Goal: Task Accomplishment & Management: Manage account settings

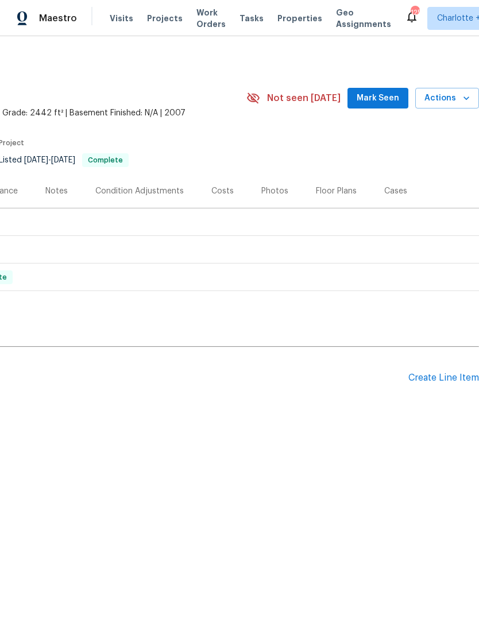
scroll to position [0, 170]
click at [444, 375] on div "Create Line Item" at bounding box center [443, 378] width 71 height 11
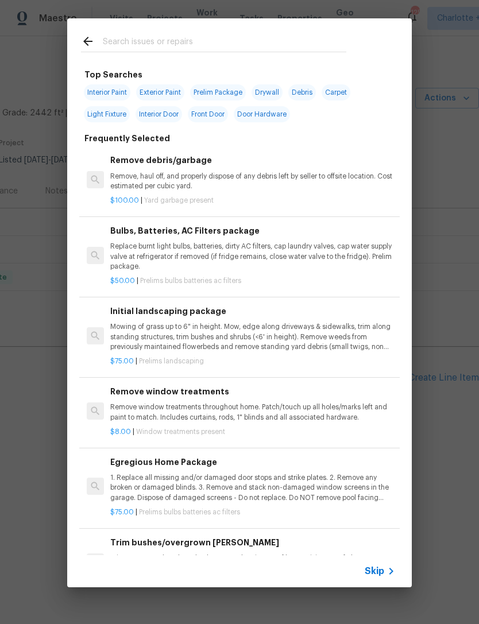
click at [166, 93] on span "Exterior Paint" at bounding box center [160, 92] width 48 height 16
type input "Exterior Paint"
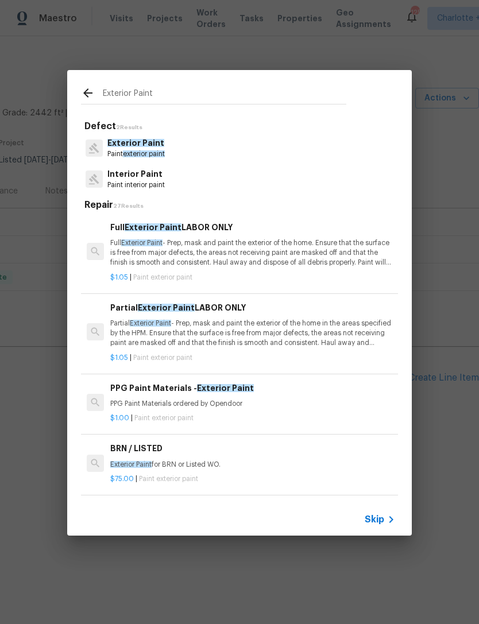
click at [130, 148] on p "Exterior Paint" at bounding box center [135, 143] width 57 height 12
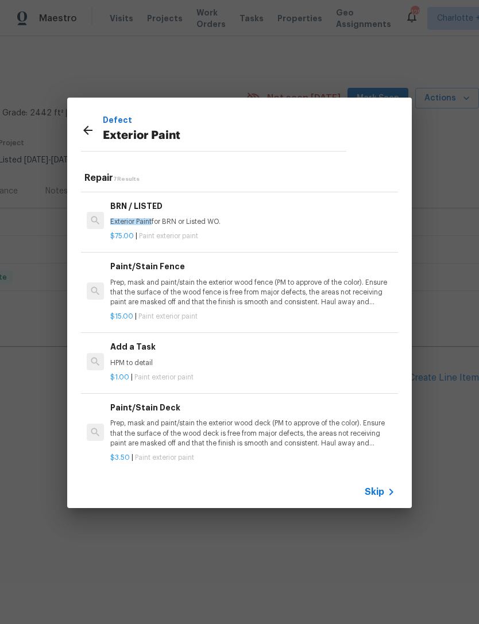
scroll to position [215, 0]
click at [340, 431] on p "Prep, mask and paint/stain the exterior wood deck (PM to approve of the color).…" at bounding box center [252, 433] width 285 height 29
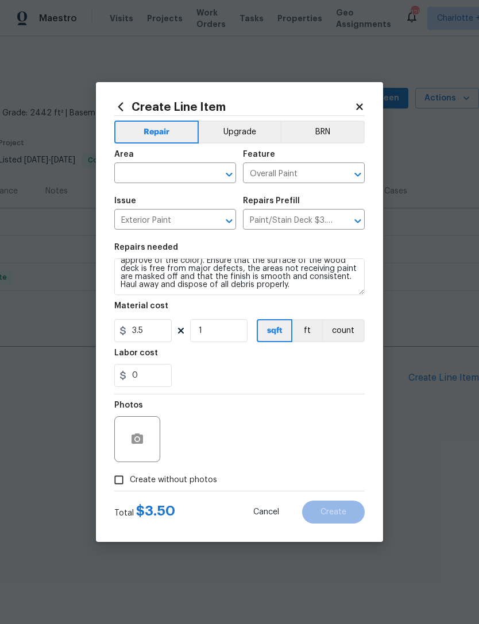
scroll to position [16, 0]
click at [301, 287] on textarea "Prep, mask and paint/stain the exterior wood deck (PM to approve of the color).…" at bounding box center [239, 276] width 250 height 37
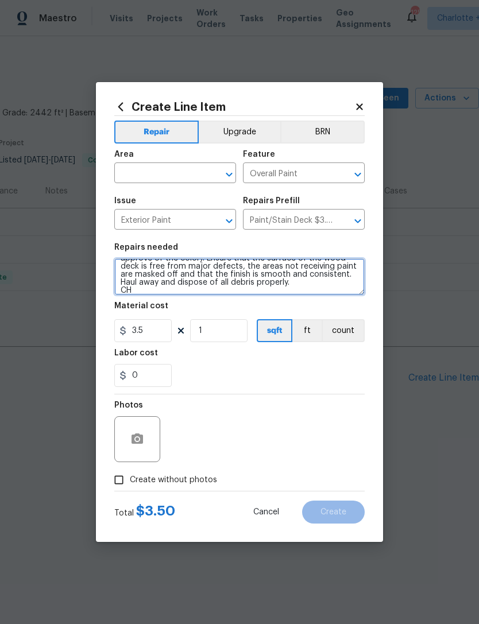
scroll to position [18, 0]
type textarea "Prep, mask and paint/stain the exterior wood deck (PM to approve of the color).…"
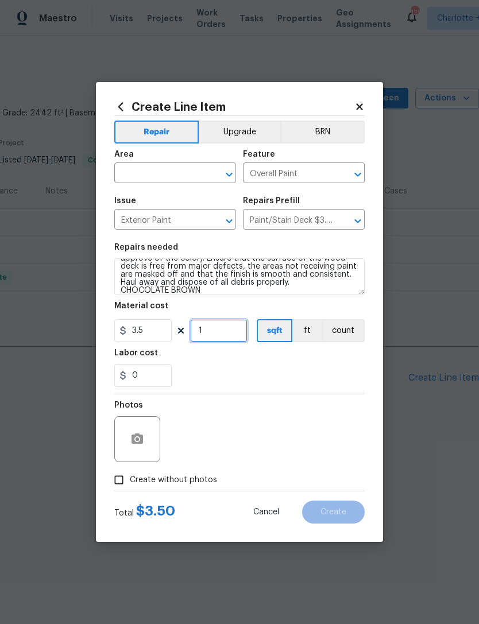
click at [216, 334] on input "1" at bounding box center [218, 330] width 57 height 23
click at [231, 370] on div "0" at bounding box center [239, 375] width 250 height 23
click at [123, 481] on input "Create without photos" at bounding box center [119, 480] width 22 height 22
checkbox input "true"
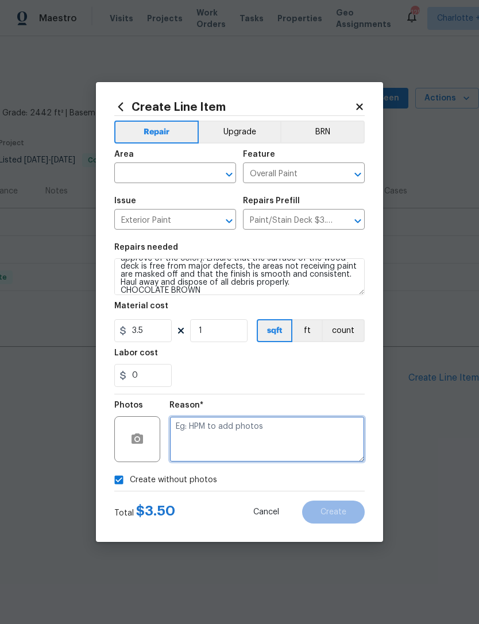
click at [242, 435] on textarea at bounding box center [266, 439] width 195 height 46
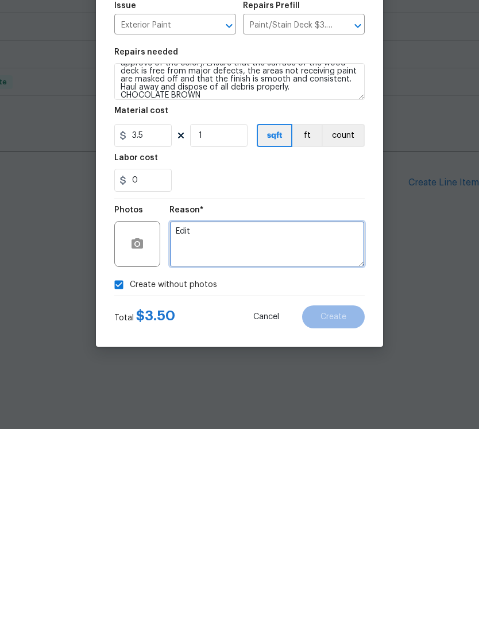
type textarea "Edit"
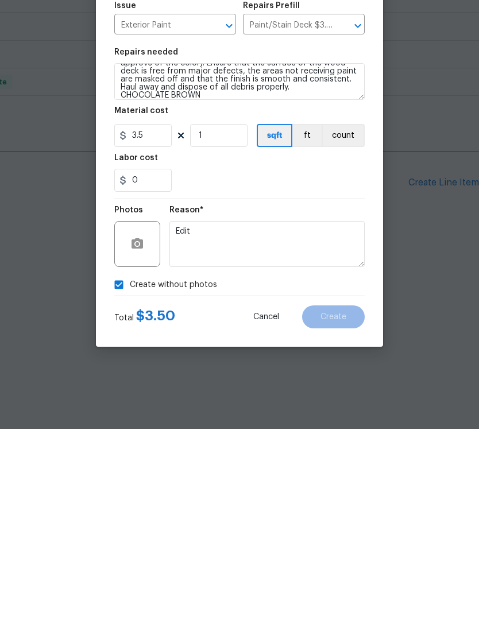
click at [333, 469] on div "Create without photos" at bounding box center [239, 480] width 250 height 22
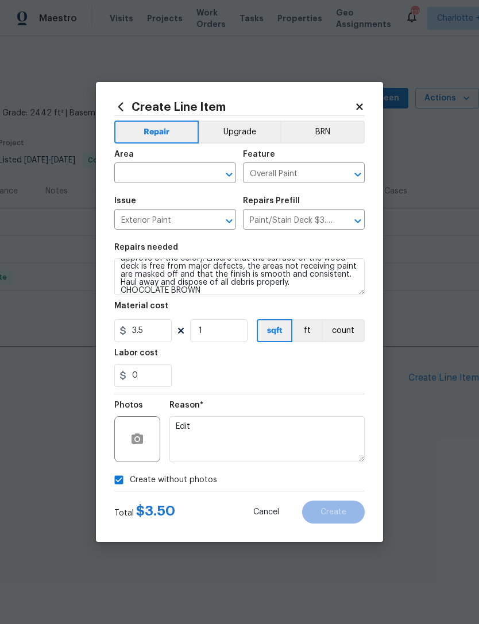
click at [340, 362] on div "Labor cost" at bounding box center [239, 356] width 250 height 15
click at [309, 377] on div "0" at bounding box center [239, 375] width 250 height 23
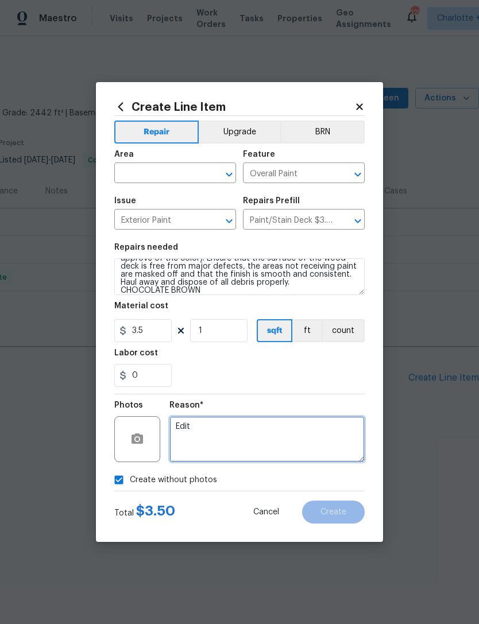
click at [276, 439] on textarea "Edit" at bounding box center [266, 439] width 195 height 46
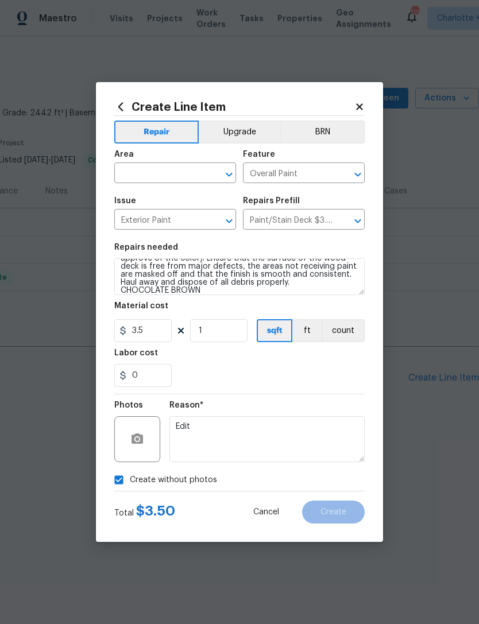
click at [188, 167] on input "text" at bounding box center [159, 174] width 90 height 18
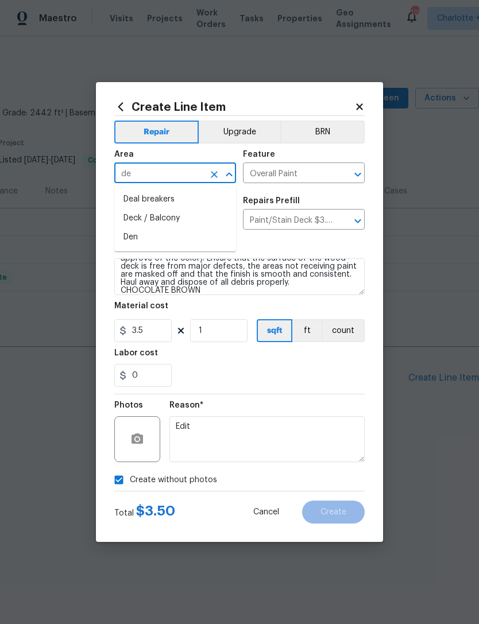
click at [181, 218] on li "Deck / Balcony" at bounding box center [175, 218] width 122 height 19
type input "Deck / Balcony"
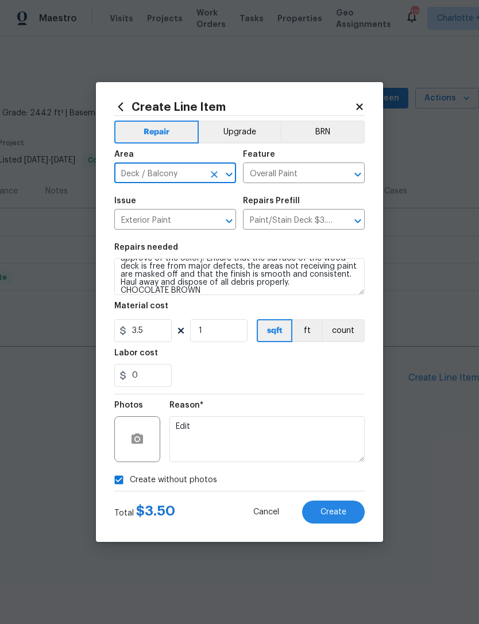
click at [331, 366] on div "0" at bounding box center [239, 375] width 250 height 23
click at [352, 513] on button "Create" at bounding box center [333, 512] width 63 height 23
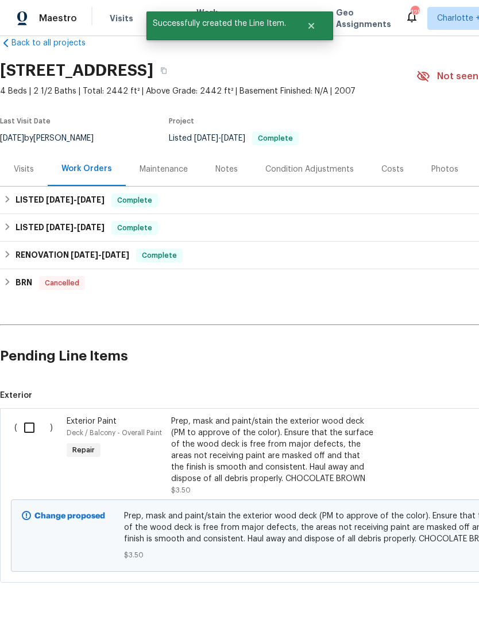
scroll to position [22, 0]
click at [33, 427] on input "checkbox" at bounding box center [33, 428] width 33 height 24
checkbox input "true"
click at [436, 604] on button "Create Work Order" at bounding box center [413, 595] width 95 height 21
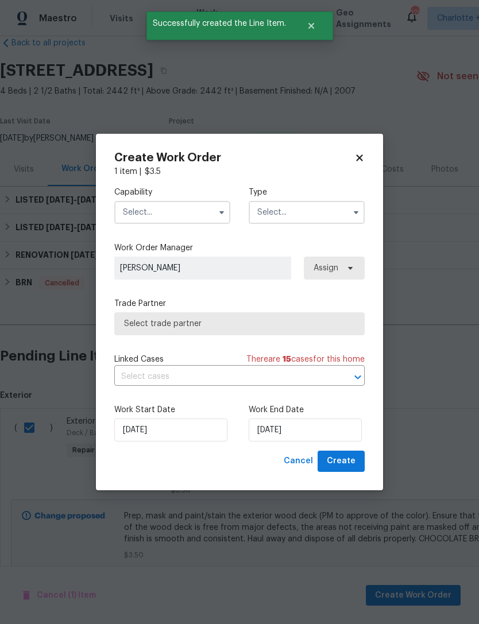
click at [185, 214] on input "text" at bounding box center [172, 212] width 116 height 23
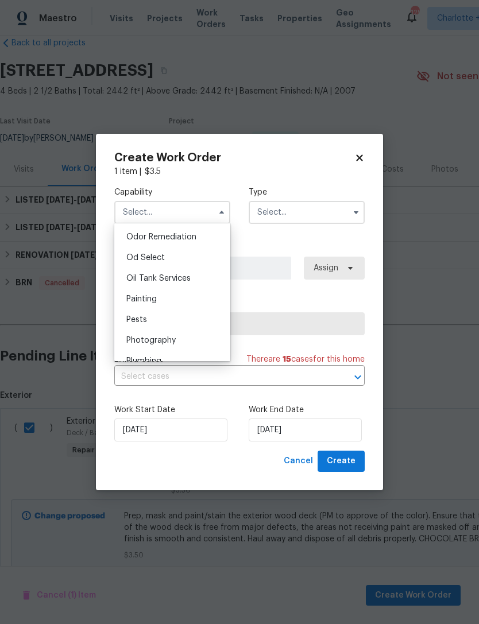
scroll to position [903, 0]
click at [164, 300] on div "Painting" at bounding box center [172, 298] width 110 height 21
type input "Painting"
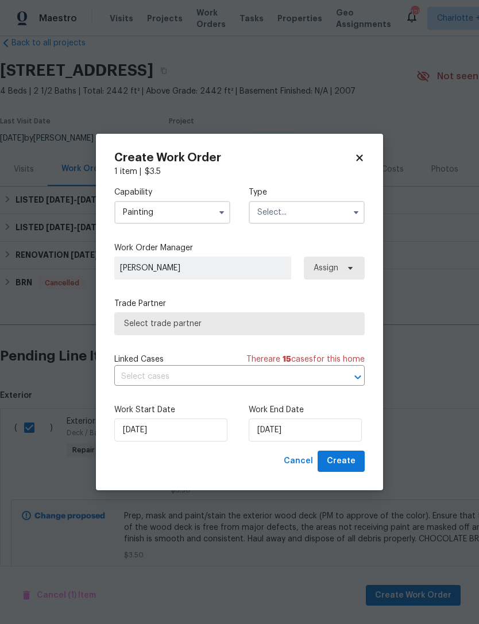
click at [300, 215] on input "text" at bounding box center [307, 212] width 116 height 23
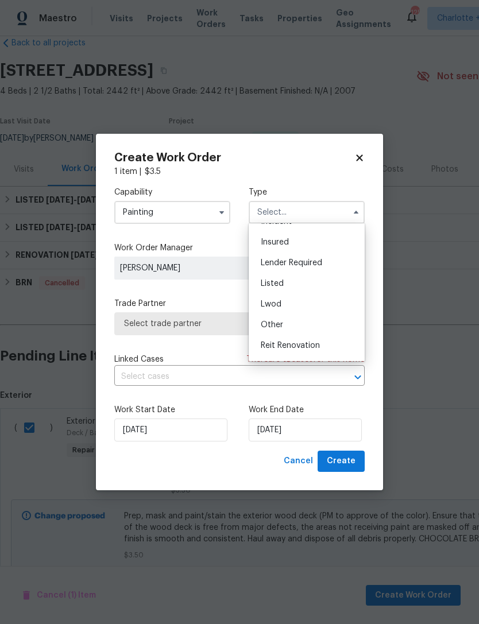
scroll to position [56, 0]
click at [284, 284] on div "Listed" at bounding box center [306, 284] width 110 height 21
type input "Listed"
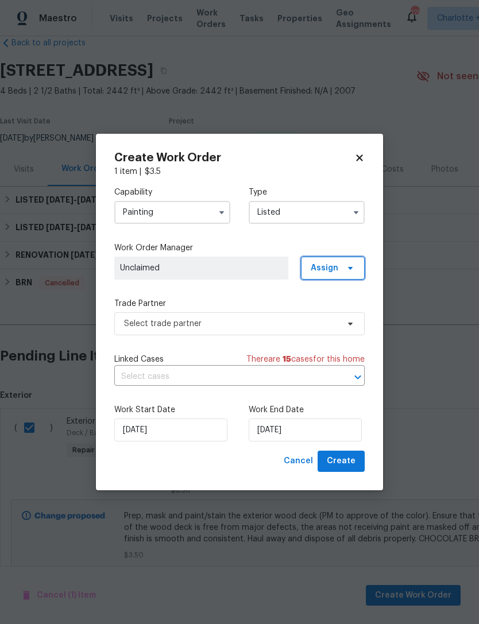
click at [340, 269] on span "Assign" at bounding box center [333, 268] width 64 height 23
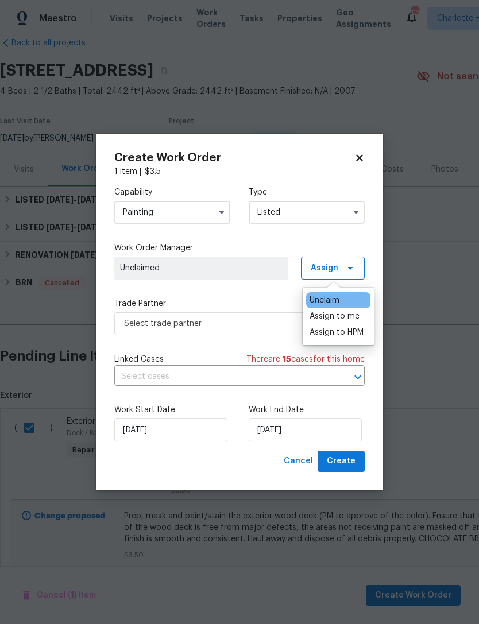
click at [349, 316] on div "Assign to me" at bounding box center [334, 316] width 50 height 11
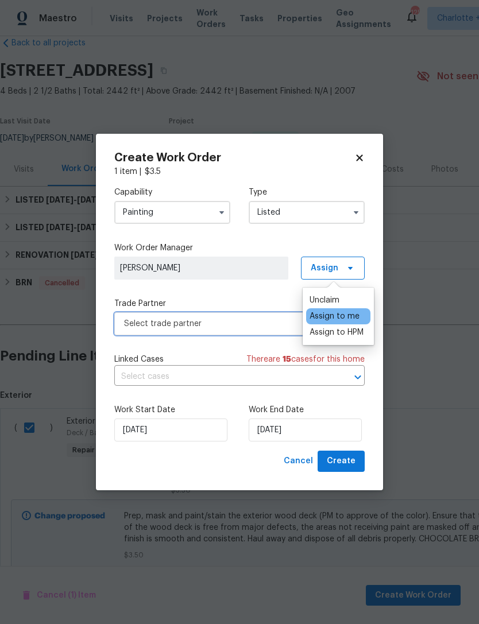
click at [271, 323] on span "Select trade partner" at bounding box center [231, 323] width 214 height 11
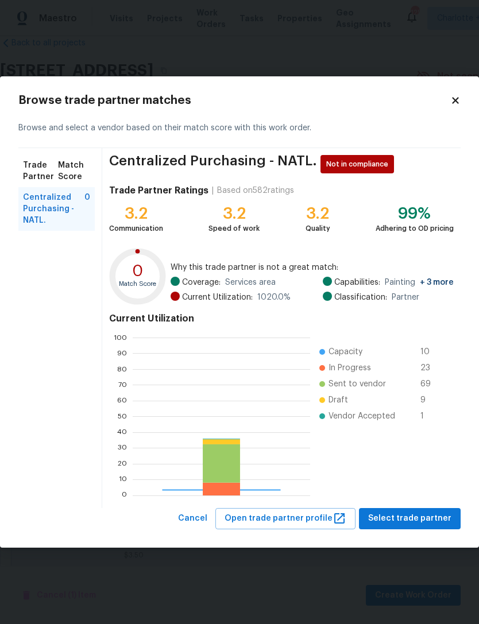
scroll to position [161, 177]
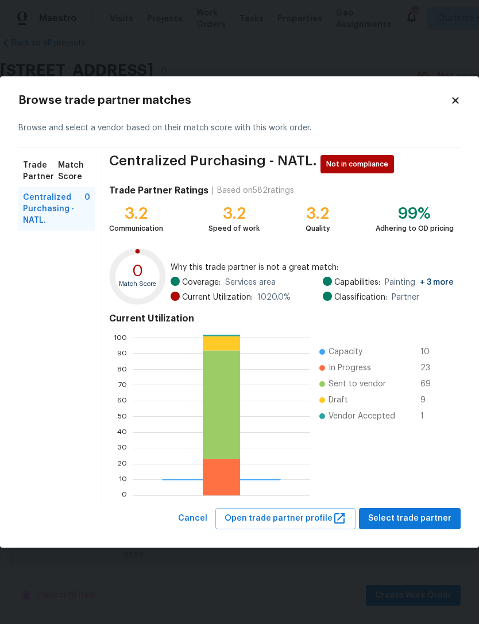
click at [444, 103] on h2 "Browse trade partner matches" at bounding box center [234, 100] width 432 height 11
click at [460, 102] on icon at bounding box center [455, 100] width 10 height 10
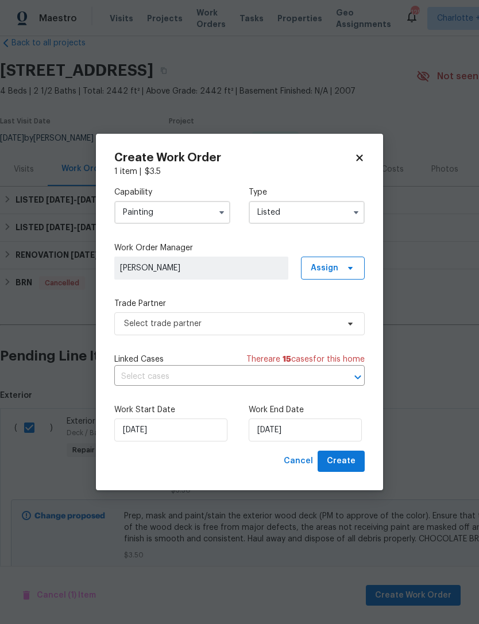
click at [192, 201] on input "Painting" at bounding box center [172, 212] width 116 height 23
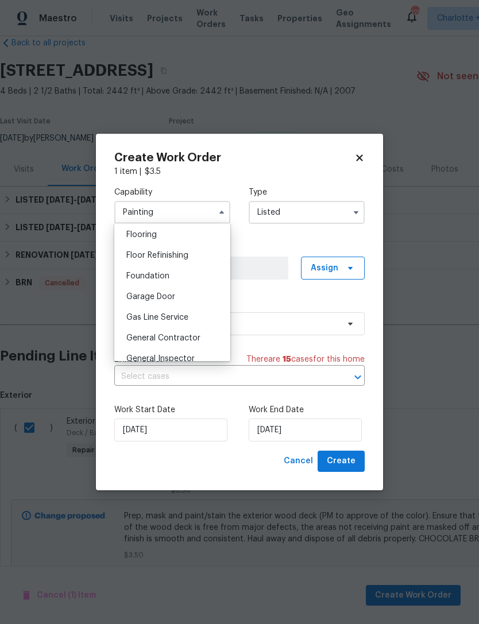
scroll to position [452, 0]
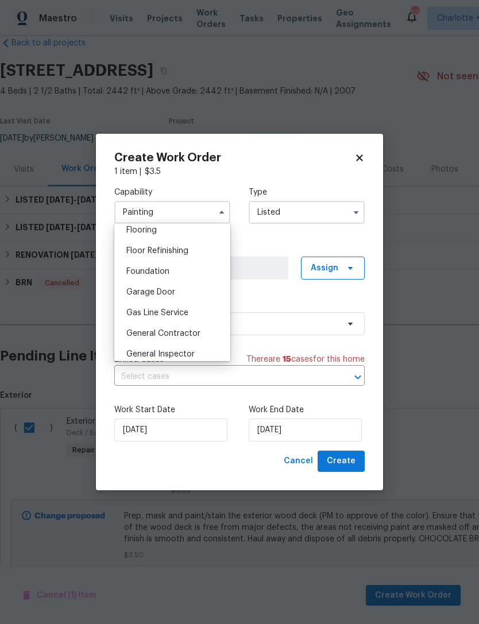
click at [203, 333] on div "General Contractor" at bounding box center [172, 333] width 110 height 21
type input "General Contractor"
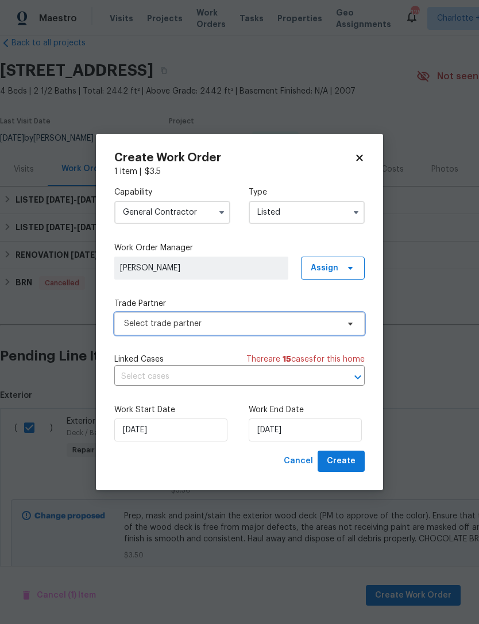
click at [348, 320] on icon at bounding box center [350, 323] width 9 height 9
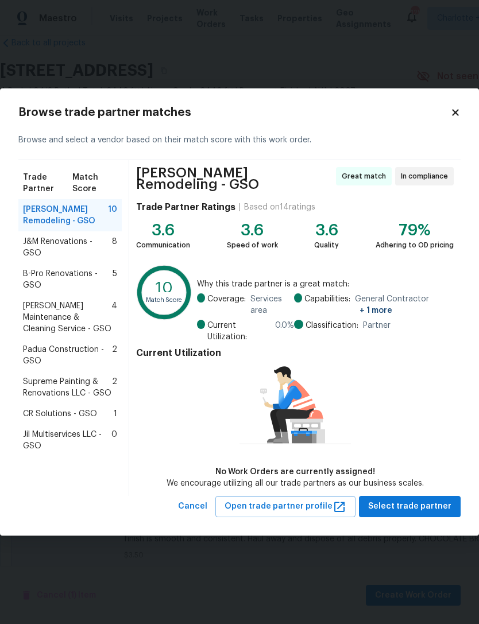
click at [46, 376] on span "Supreme Painting & Renovations LLC - GSO" at bounding box center [67, 387] width 89 height 23
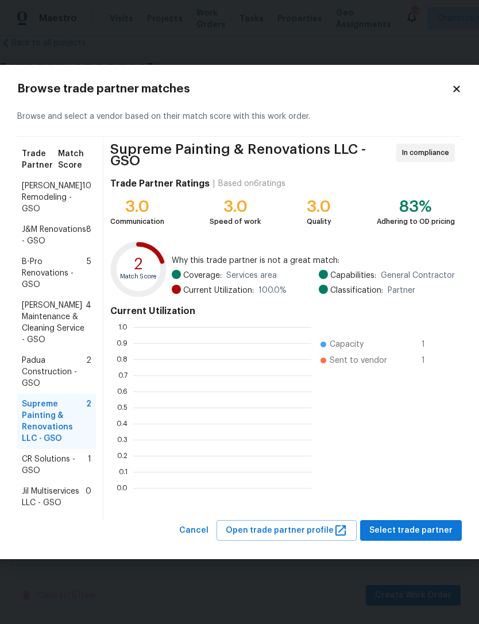
scroll to position [161, 178]
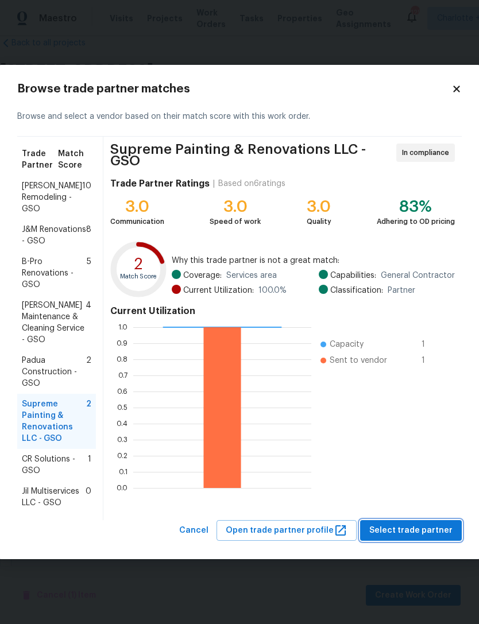
click at [416, 536] on span "Select trade partner" at bounding box center [410, 530] width 83 height 14
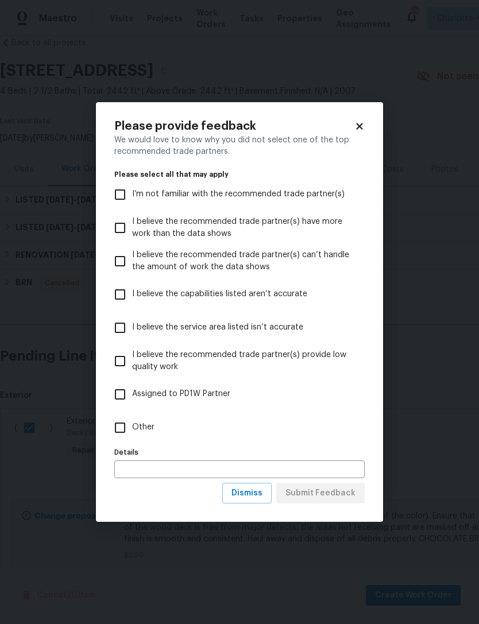
click at [122, 295] on input "I believe the capabilities listed aren’t accurate" at bounding box center [120, 294] width 24 height 24
checkbox input "true"
click at [255, 498] on span "Dismiss" at bounding box center [246, 493] width 31 height 14
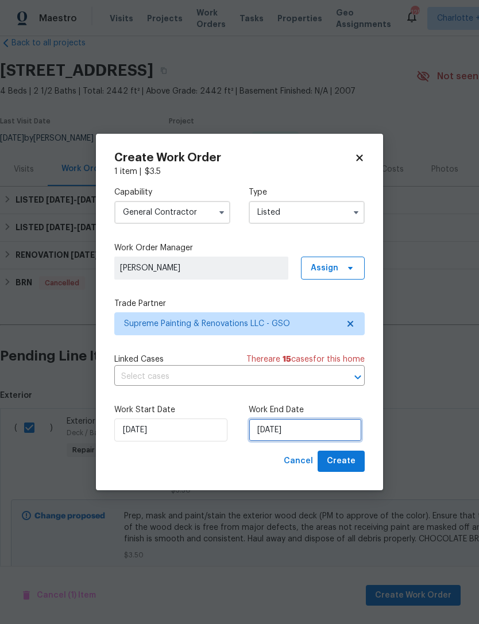
click at [306, 432] on input "[DATE]" at bounding box center [305, 429] width 113 height 23
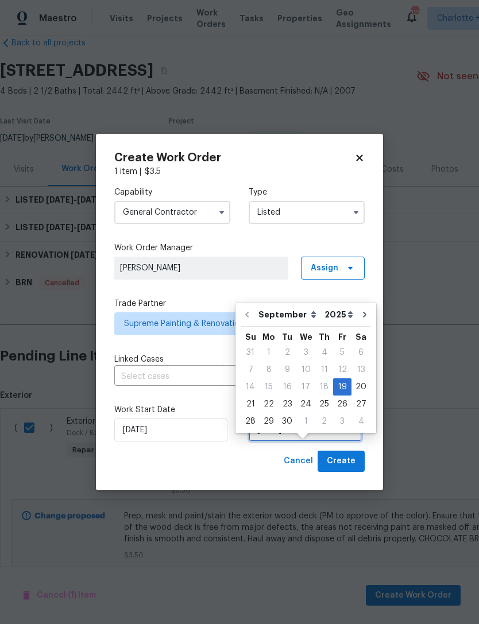
scroll to position [21, 0]
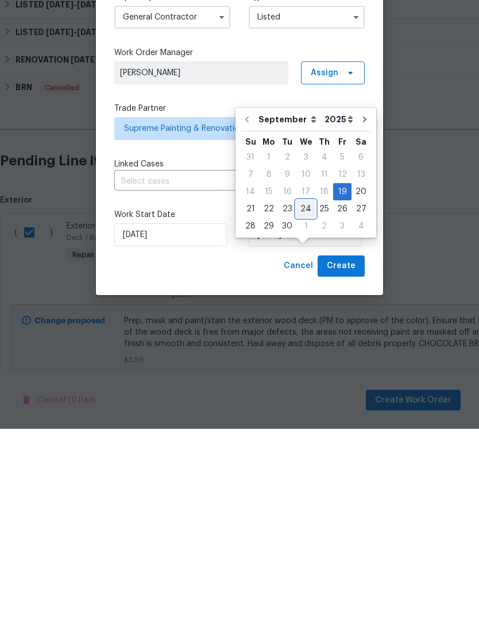
click at [302, 396] on div "24" at bounding box center [305, 404] width 19 height 16
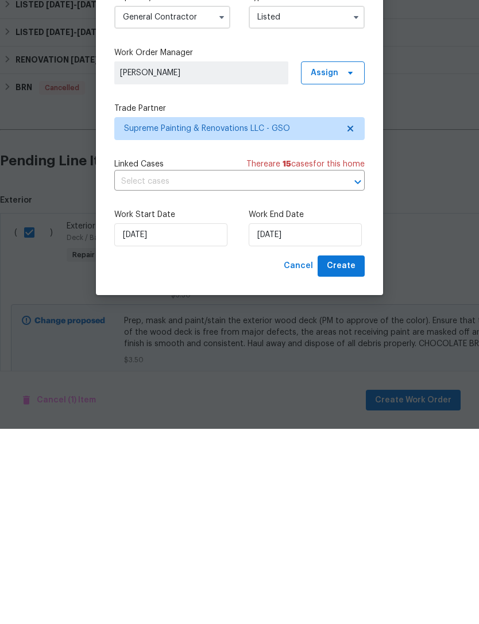
type input "9/24/2025"
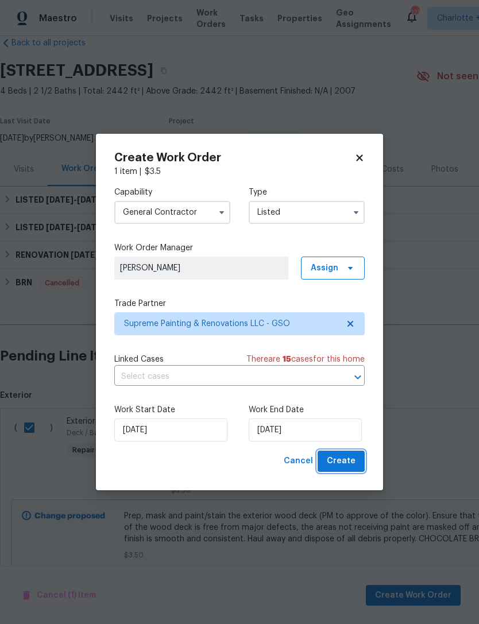
click at [347, 466] on span "Create" at bounding box center [341, 461] width 29 height 14
checkbox input "false"
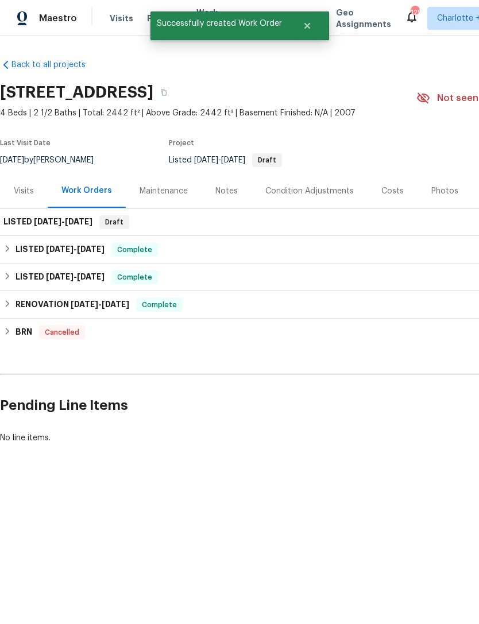
scroll to position [0, 0]
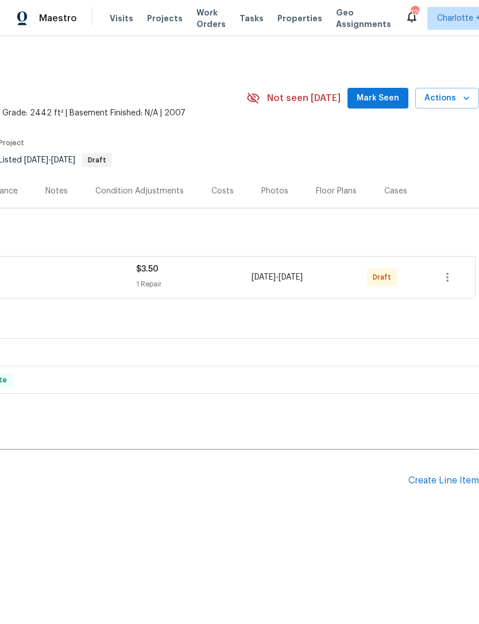
scroll to position [0, 170]
click at [449, 281] on icon "button" at bounding box center [447, 277] width 14 height 14
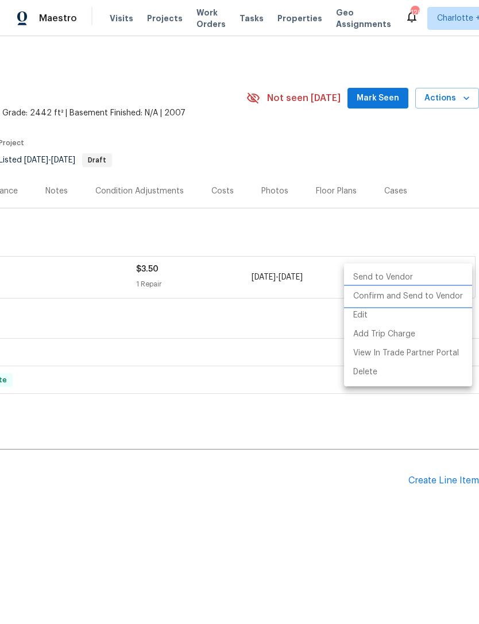
click at [441, 296] on li "Confirm and Send to Vendor" at bounding box center [408, 296] width 128 height 19
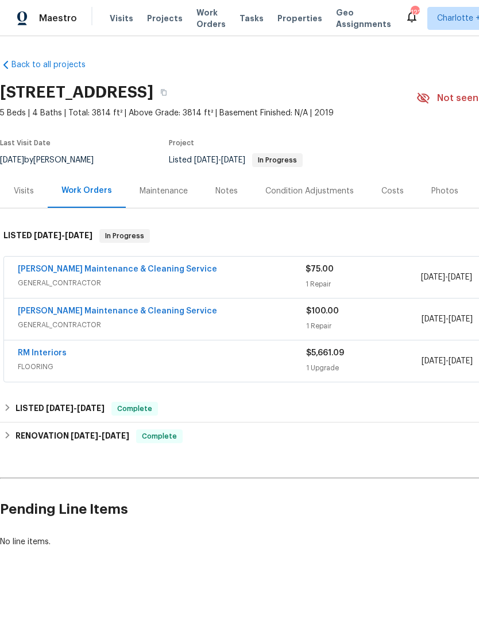
click at [48, 268] on link "[PERSON_NAME] Maintenance & Cleaning Service" at bounding box center [117, 269] width 199 height 8
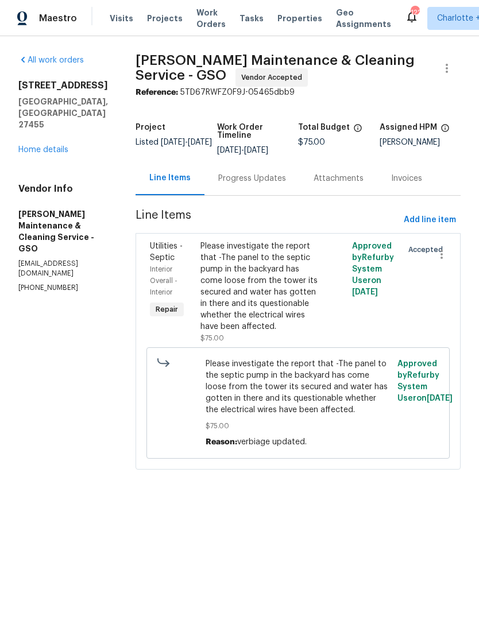
click at [273, 184] on div "Progress Updates" at bounding box center [252, 178] width 68 height 11
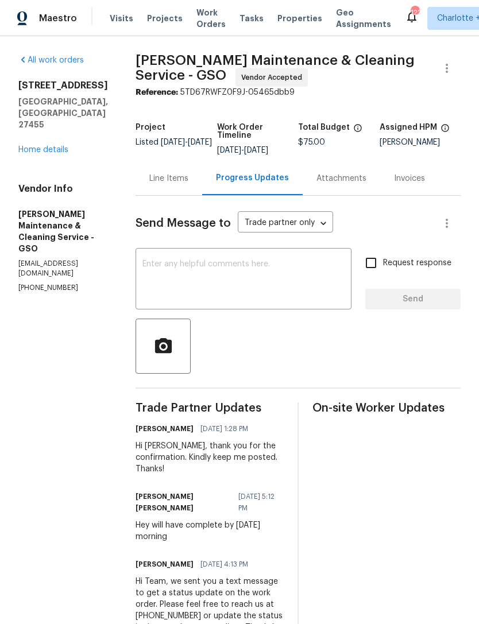
click at [243, 277] on textarea at bounding box center [243, 280] width 202 height 40
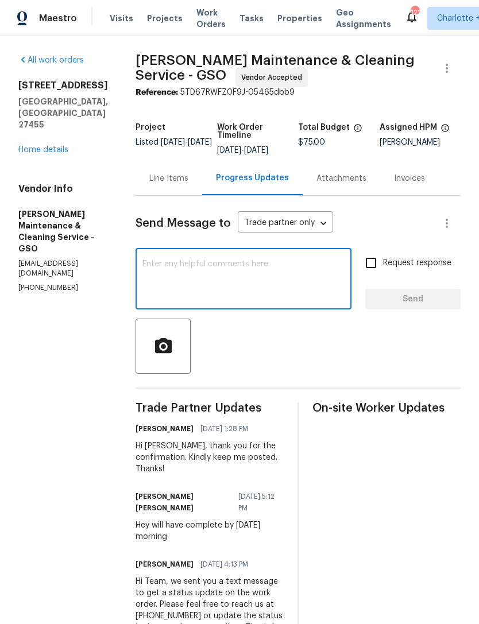
click at [55, 146] on link "Home details" at bounding box center [43, 150] width 50 height 8
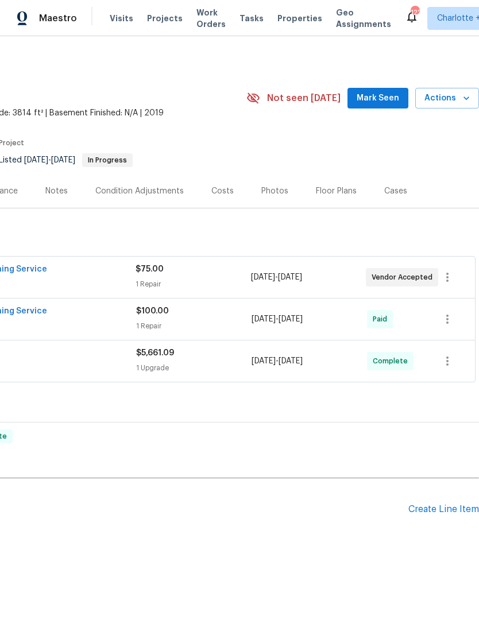
scroll to position [0, 170]
click at [441, 507] on div "Create Line Item" at bounding box center [443, 509] width 71 height 11
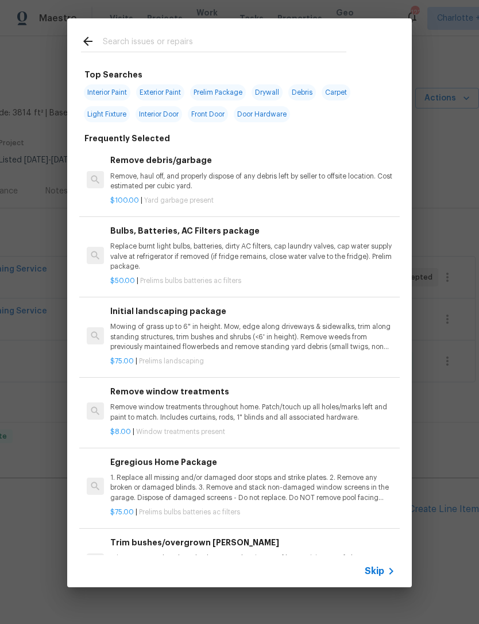
click at [231, 42] on input "text" at bounding box center [224, 42] width 243 height 17
type input "Bush"
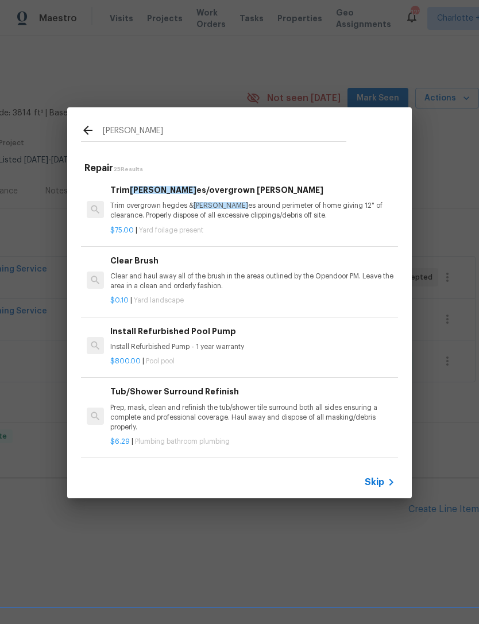
click at [287, 207] on p "Trim overgrown hegdes & bush es around perimeter of home giving 12" of clearanc…" at bounding box center [252, 211] width 285 height 20
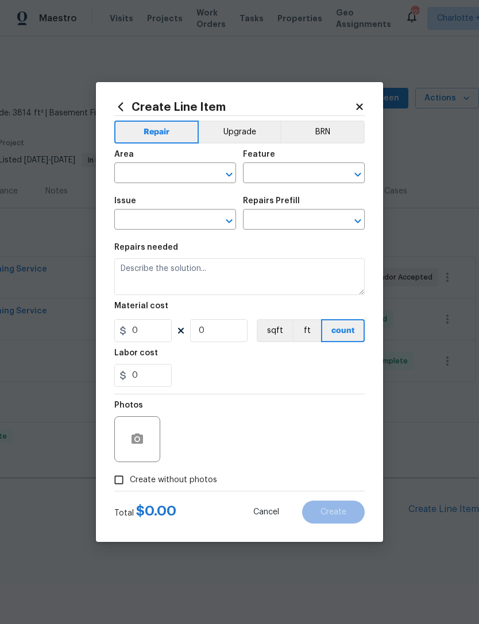
click at [286, 113] on h2 "Create Line Item" at bounding box center [234, 106] width 240 height 13
type input "Dead/overgrown tree or foliage"
type textarea "Trim overgrown hegdes & bushes around perimeter of home giving 12" of clearance…"
type input "1"
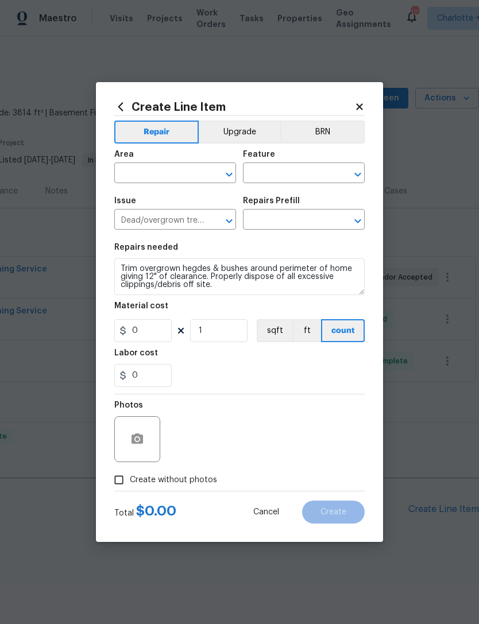
type input "Trim bushes/overgrown hedges $75.00"
type input "75"
click at [190, 173] on input "text" at bounding box center [159, 174] width 90 height 18
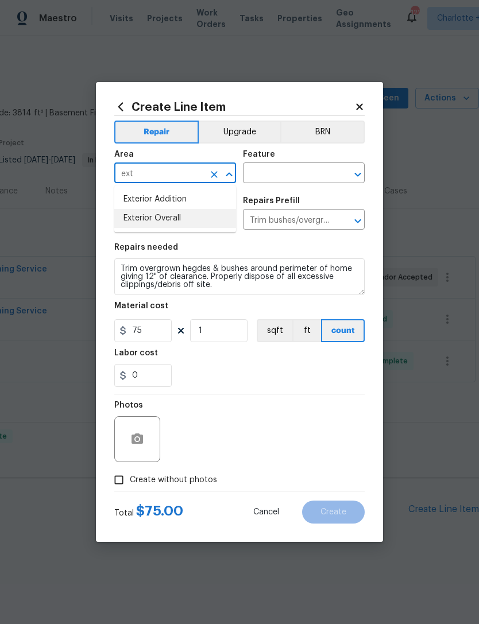
click at [195, 221] on li "Exterior Overall" at bounding box center [175, 218] width 122 height 19
type input "Exterior Overall"
click at [276, 177] on input "text" at bounding box center [288, 174] width 90 height 18
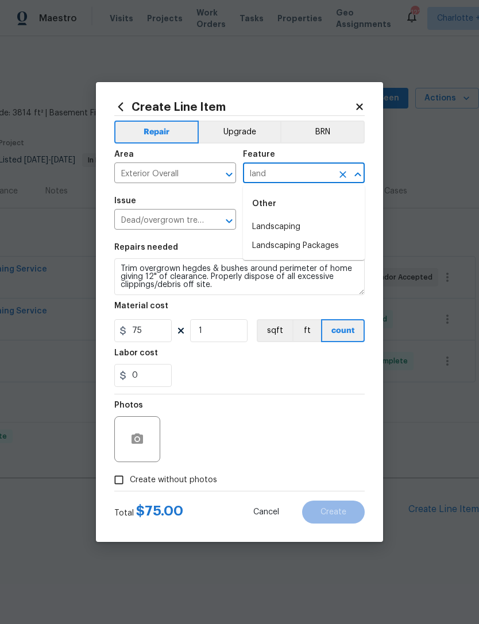
click at [293, 227] on li "Landscaping" at bounding box center [304, 227] width 122 height 19
type input "Landscaping"
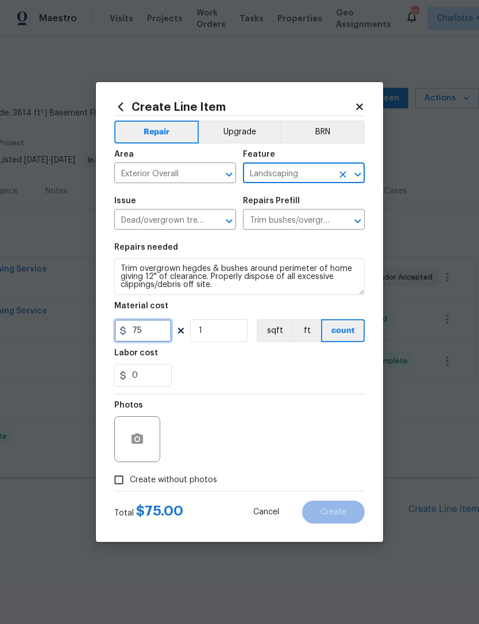
click at [166, 333] on input "75" at bounding box center [142, 330] width 57 height 23
type input "150"
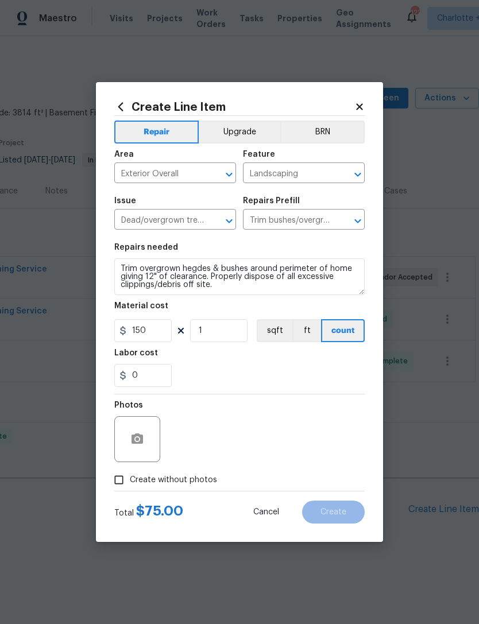
click at [120, 480] on input "Create without photos" at bounding box center [119, 480] width 22 height 22
checkbox input "true"
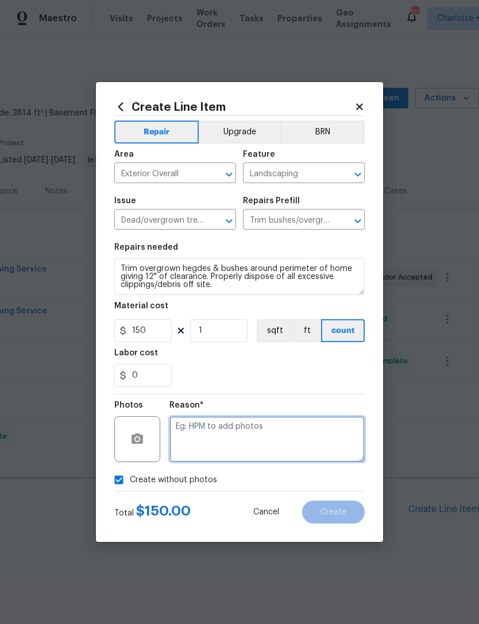
click at [323, 444] on textarea at bounding box center [266, 439] width 195 height 46
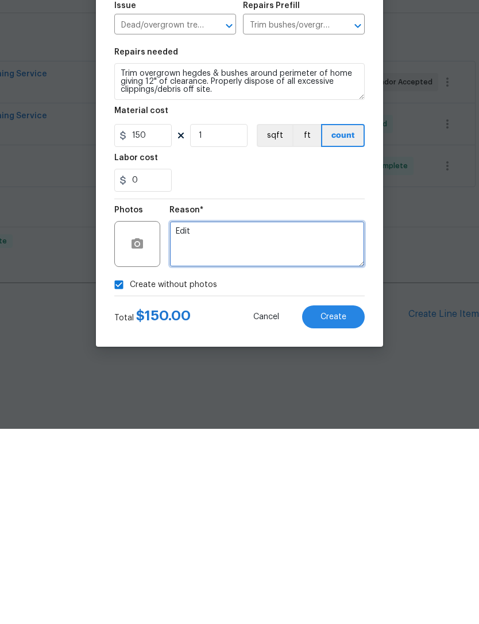
type textarea "Edit"
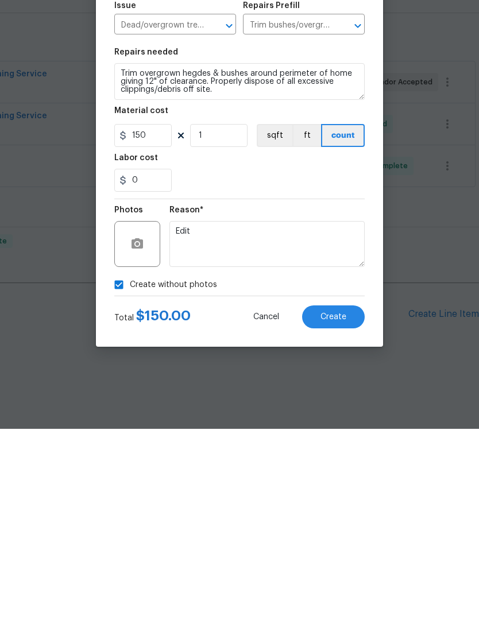
click at [345, 508] on span "Create" at bounding box center [333, 512] width 26 height 9
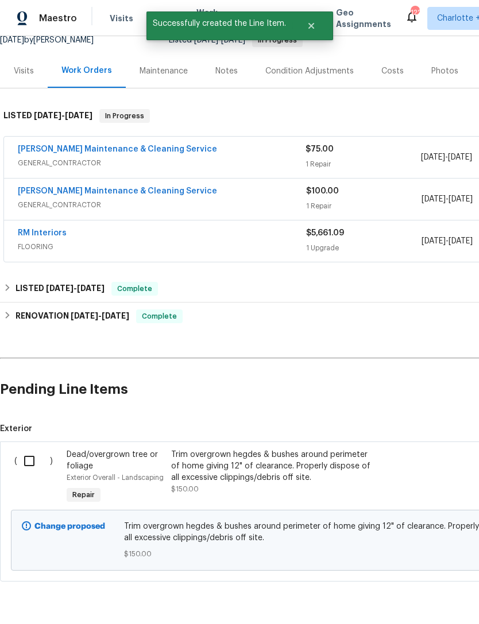
scroll to position [119, 0]
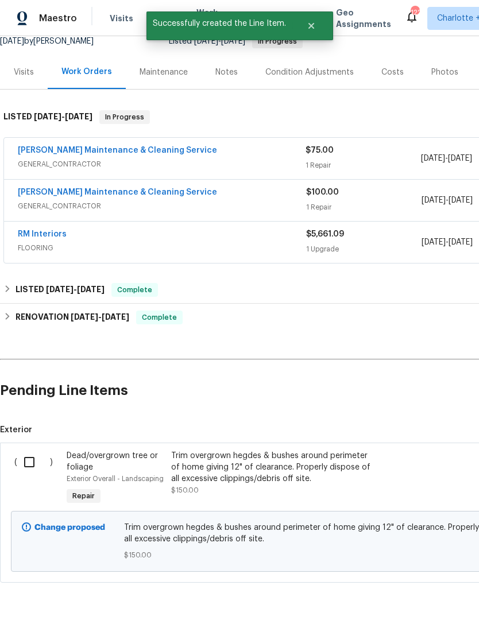
click at [21, 453] on input "checkbox" at bounding box center [33, 462] width 33 height 24
checkbox input "true"
click at [430, 594] on span "Create Work Order" at bounding box center [413, 595] width 76 height 14
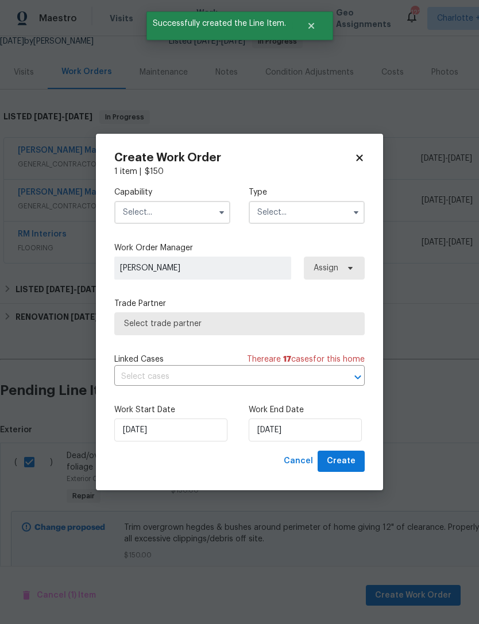
click at [193, 212] on input "text" at bounding box center [172, 212] width 116 height 23
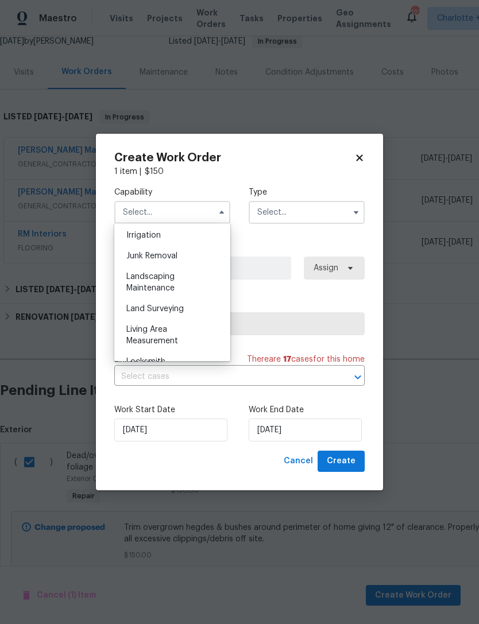
scroll to position [719, 0]
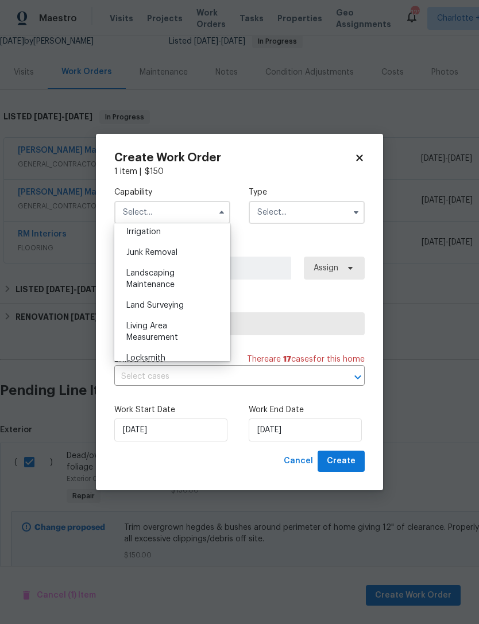
click at [162, 280] on span "Landscaping Maintenance" at bounding box center [150, 279] width 48 height 20
type input "Landscaping Maintenance"
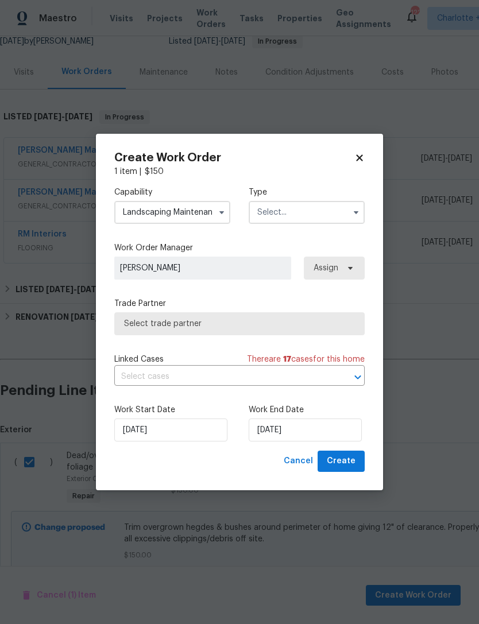
click at [281, 211] on input "text" at bounding box center [307, 212] width 116 height 23
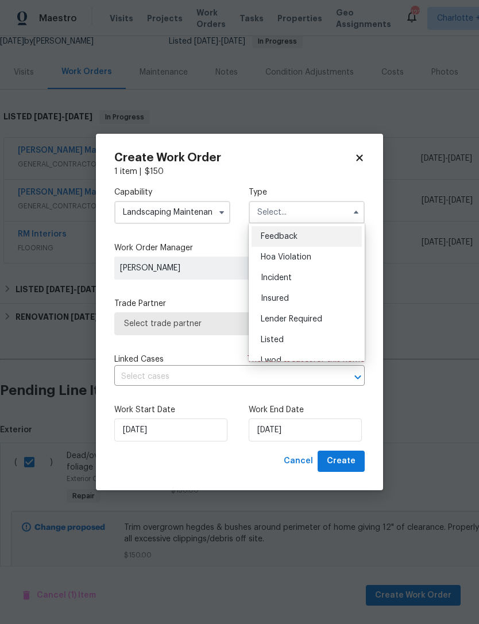
click at [280, 339] on span "Listed" at bounding box center [272, 340] width 23 height 8
type input "Listed"
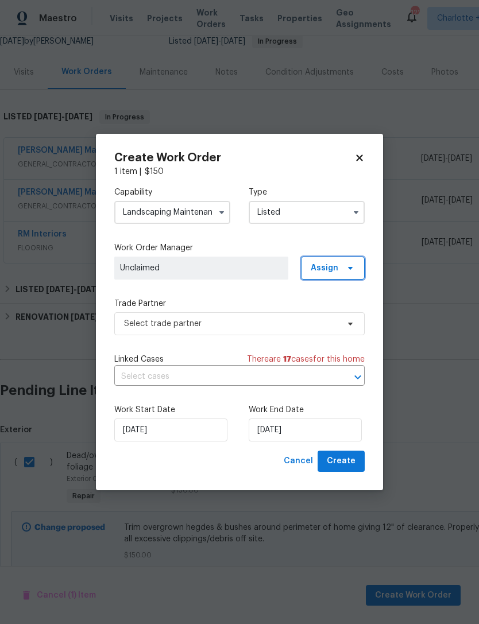
click at [336, 271] on span "Assign" at bounding box center [325, 267] width 28 height 11
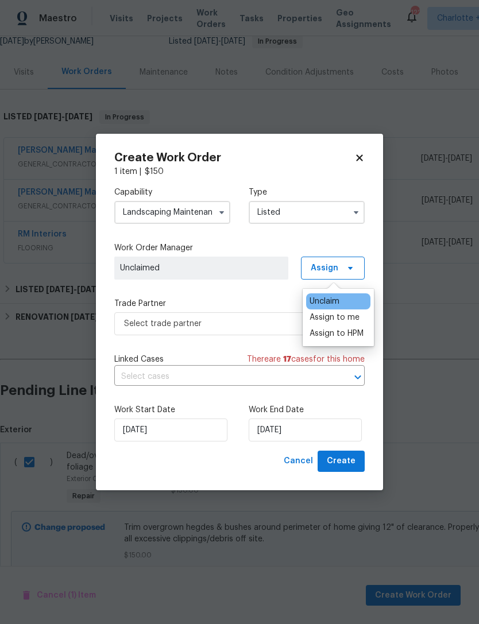
click at [340, 316] on div "Assign to me" at bounding box center [334, 317] width 50 height 11
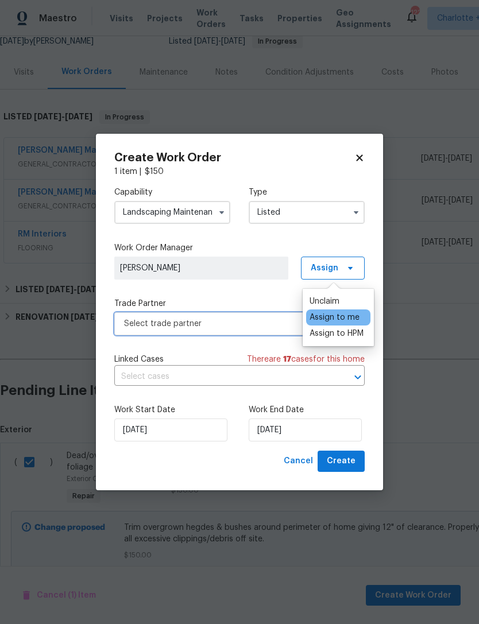
click at [271, 324] on span "Select trade partner" at bounding box center [231, 323] width 214 height 11
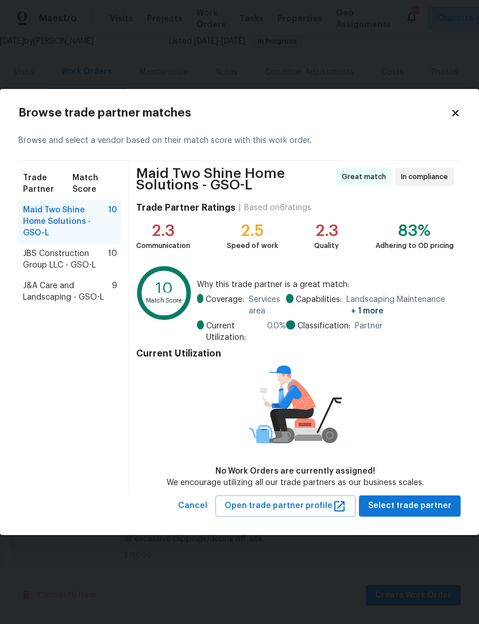
click at [38, 280] on span "J&A Care and Landscaping - GSO-L" at bounding box center [67, 291] width 89 height 23
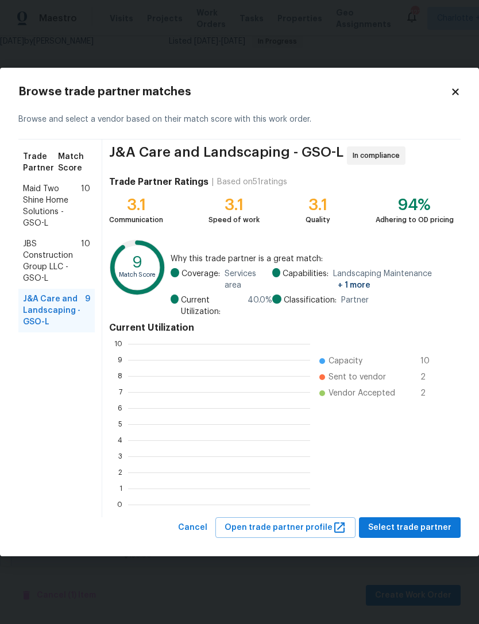
scroll to position [1, 1]
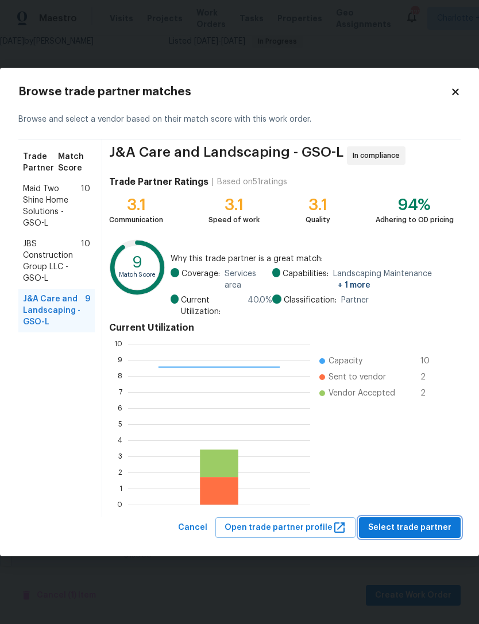
click at [426, 523] on span "Select trade partner" at bounding box center [409, 528] width 83 height 14
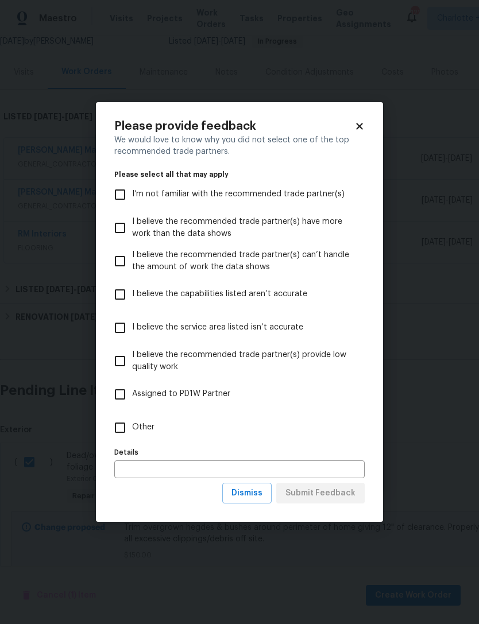
click at [231, 301] on label "I believe the capabilities listed aren’t accurate" at bounding box center [231, 294] width 247 height 33
click at [132, 301] on input "I believe the capabilities listed aren’t accurate" at bounding box center [120, 294] width 24 height 24
checkbox input "true"
click at [262, 497] on span "Dismiss" at bounding box center [246, 493] width 31 height 14
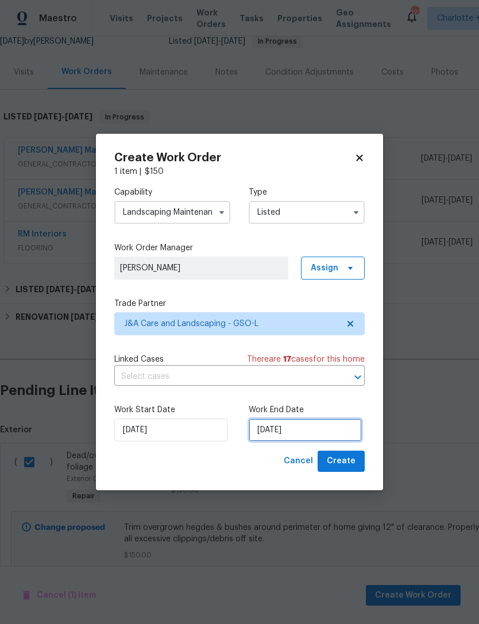
click at [307, 428] on input "[DATE]" at bounding box center [305, 429] width 113 height 23
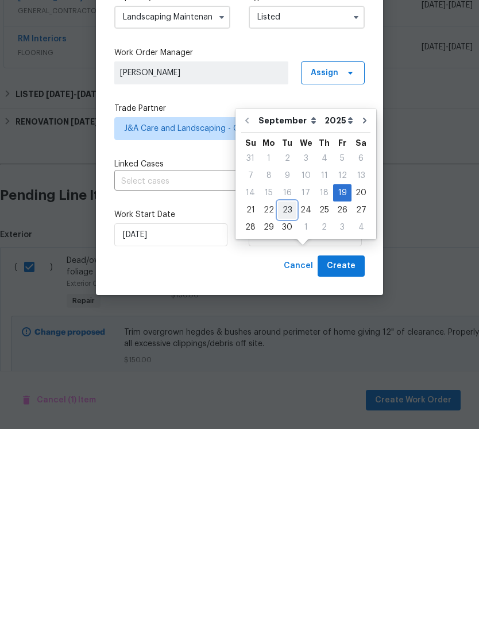
click at [286, 397] on div "23" at bounding box center [287, 405] width 18 height 16
type input "[DATE]"
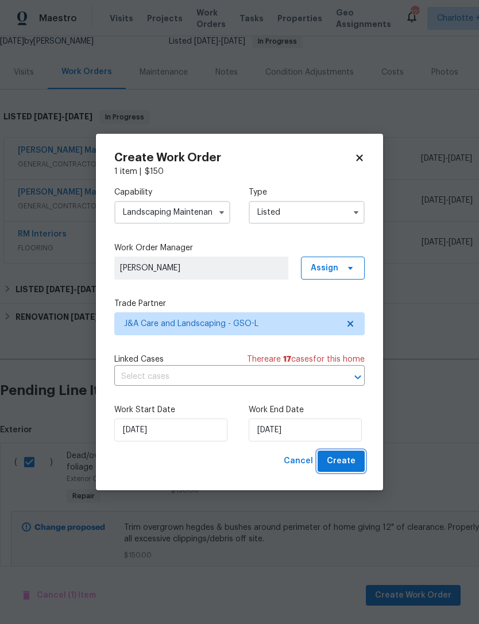
click at [358, 462] on button "Create" at bounding box center [340, 461] width 47 height 21
checkbox input "false"
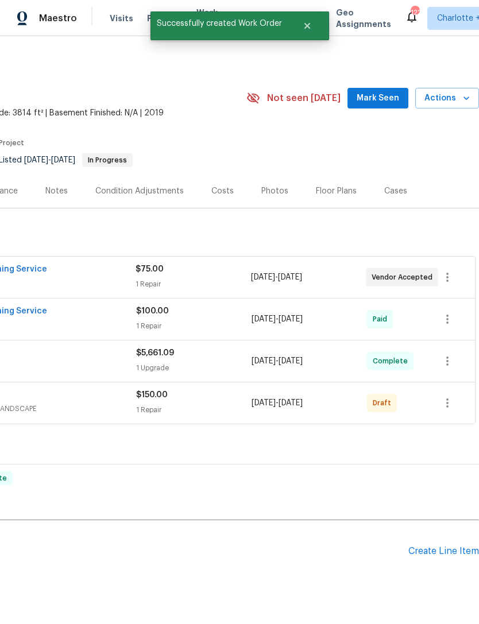
scroll to position [0, 170]
click at [448, 398] on icon "button" at bounding box center [447, 402] width 2 height 9
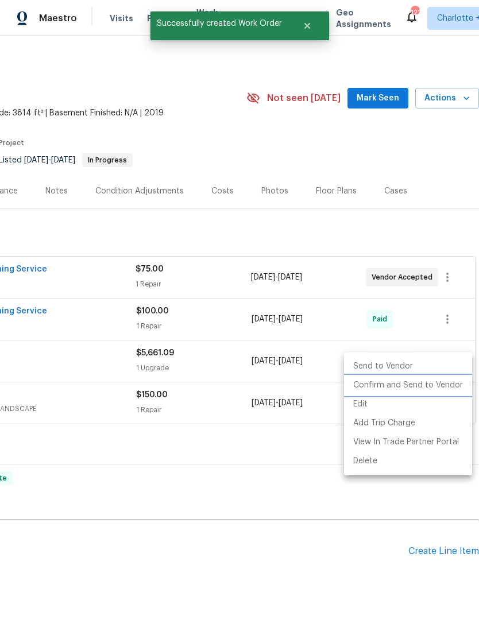
click at [451, 384] on li "Confirm and Send to Vendor" at bounding box center [408, 385] width 128 height 19
click at [397, 608] on div at bounding box center [239, 312] width 479 height 624
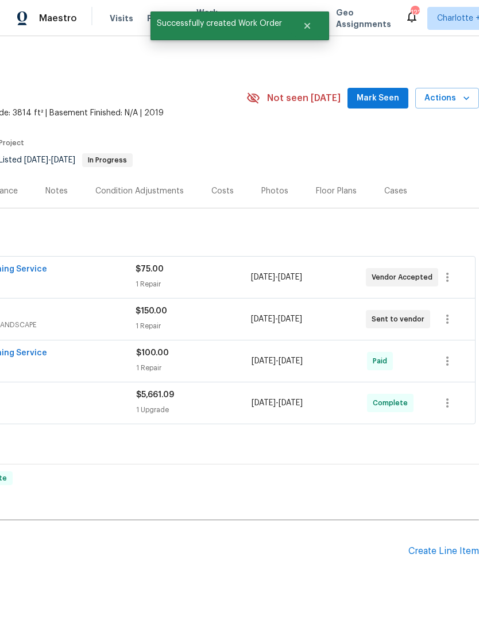
click at [397, 608] on div "Edit Add Trip Charge View In Trade Partner Portal Delete" at bounding box center [239, 312] width 479 height 624
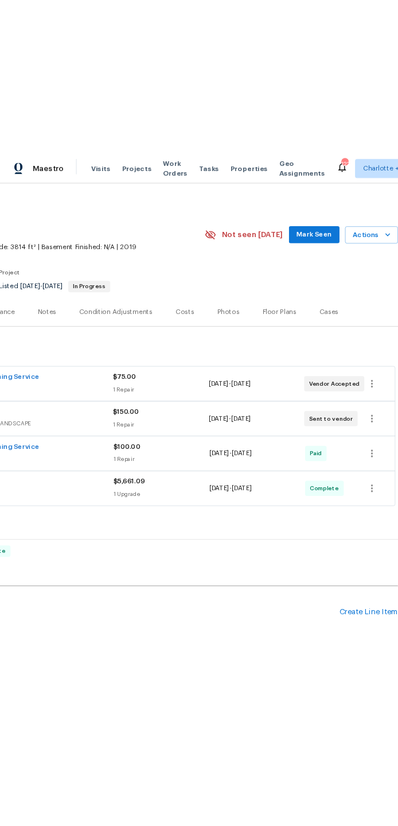
scroll to position [0, 0]
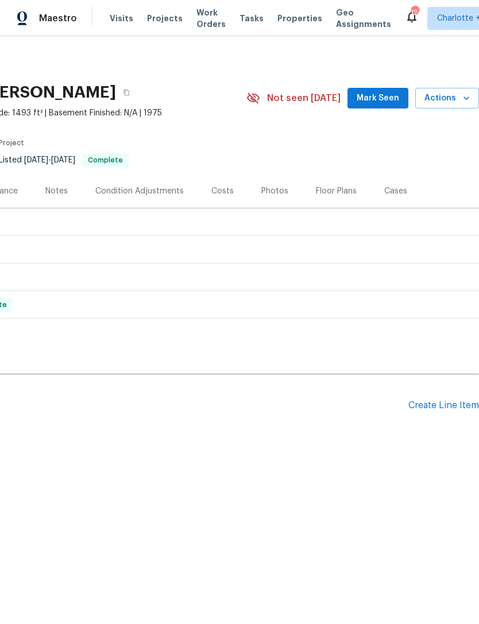
scroll to position [0, 170]
click at [442, 400] on div "Create Line Item" at bounding box center [443, 405] width 71 height 11
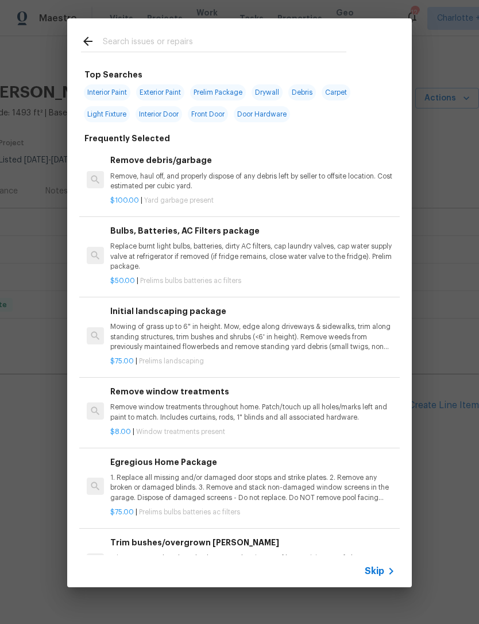
click at [175, 41] on input "text" at bounding box center [224, 42] width 243 height 17
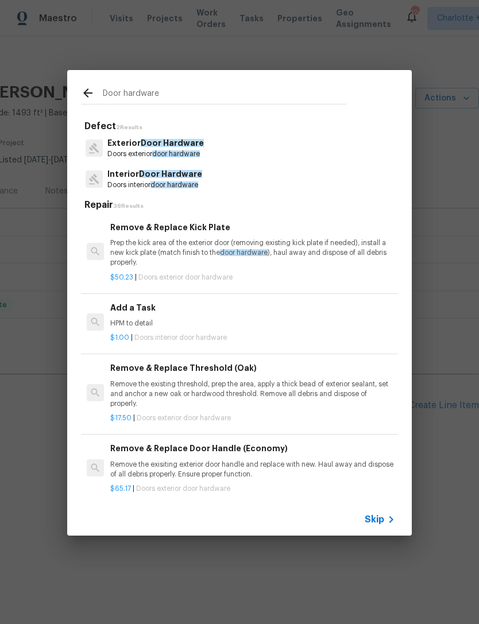
type input "Door hardware"
click at [214, 142] on div "Exterior Door Hardware Doors exterior door hardware" at bounding box center [239, 148] width 317 height 31
click at [194, 145] on span "Door Hardware" at bounding box center [172, 143] width 63 height 8
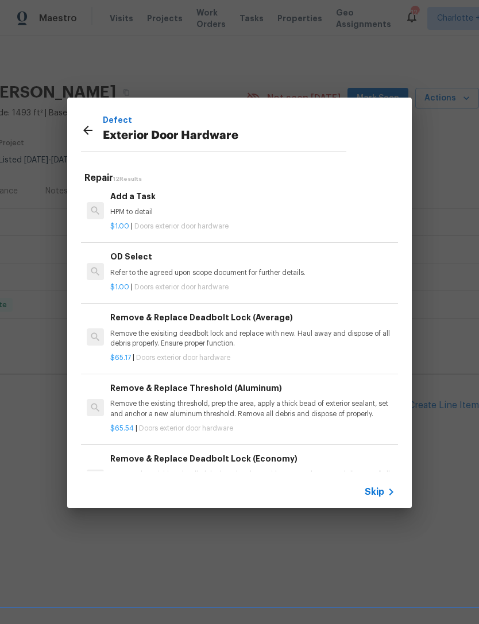
scroll to position [312, 0]
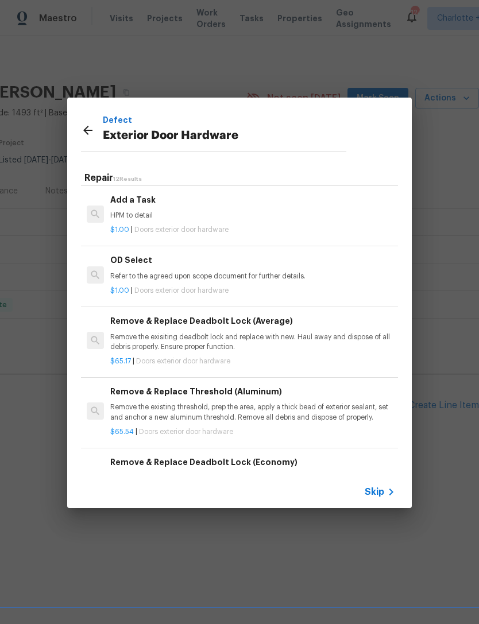
click at [123, 199] on h6 "Add a Task" at bounding box center [252, 199] width 285 height 13
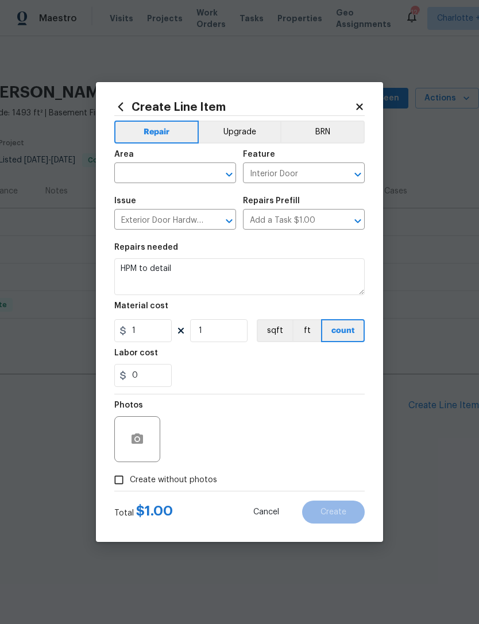
click at [156, 170] on input "text" at bounding box center [159, 174] width 90 height 18
click at [195, 196] on li "Crawl space" at bounding box center [175, 199] width 122 height 19
type input "Crawl space"
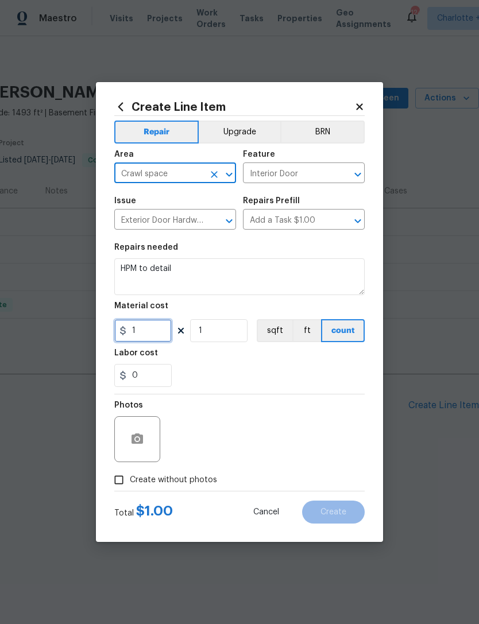
click at [165, 333] on input "1" at bounding box center [142, 330] width 57 height 23
type input "15"
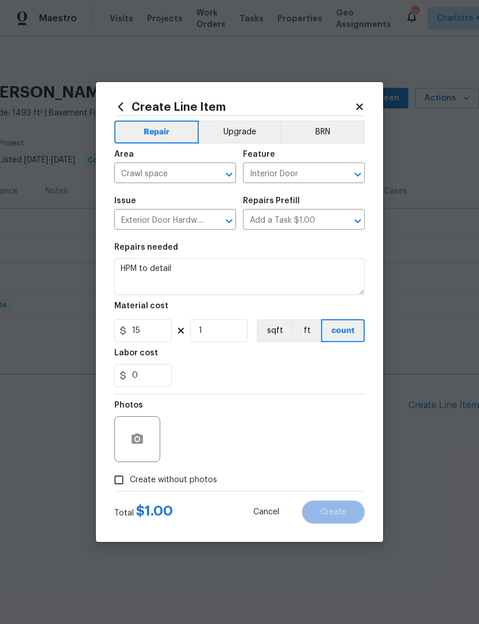
click at [344, 373] on div "0" at bounding box center [239, 375] width 250 height 23
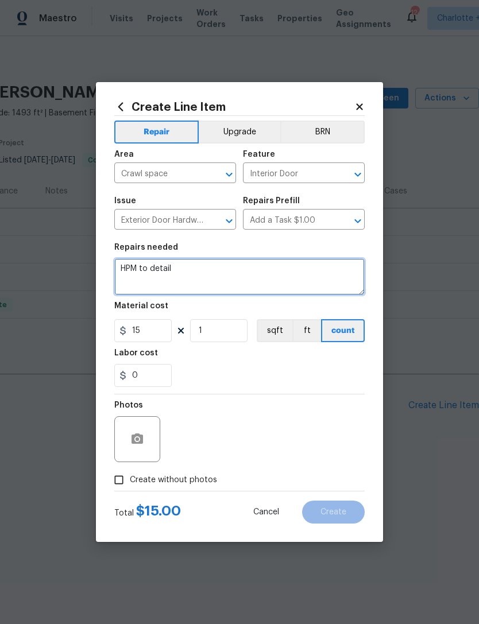
click at [264, 273] on textarea "HPM to detail" at bounding box center [239, 276] width 250 height 37
type textarea "H"
type textarea "Adjust misaligned crawl latch so it works properly"
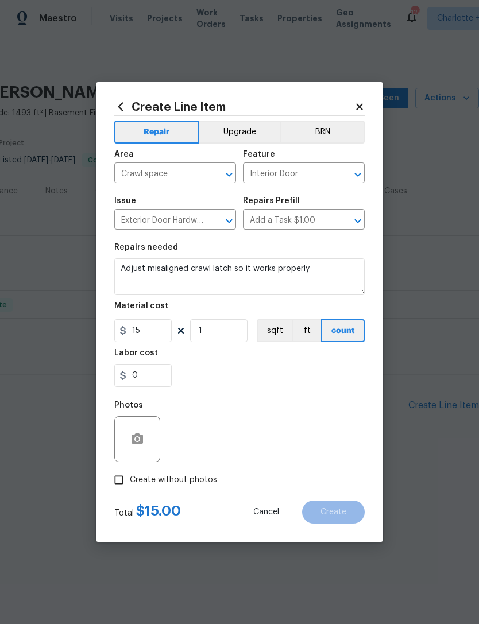
click at [314, 376] on div "0" at bounding box center [239, 375] width 250 height 23
click at [111, 474] on input "Create without photos" at bounding box center [119, 480] width 22 height 22
checkbox input "true"
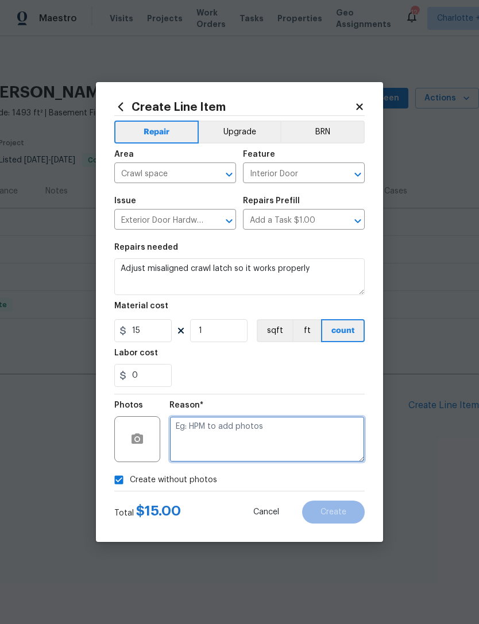
click at [336, 435] on textarea at bounding box center [266, 439] width 195 height 46
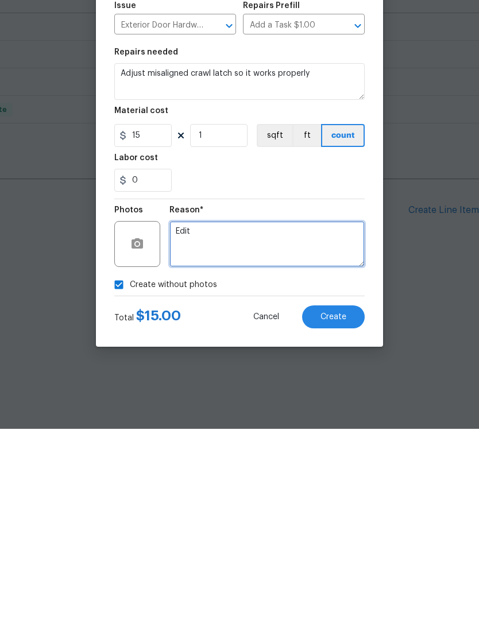
type textarea "Edit"
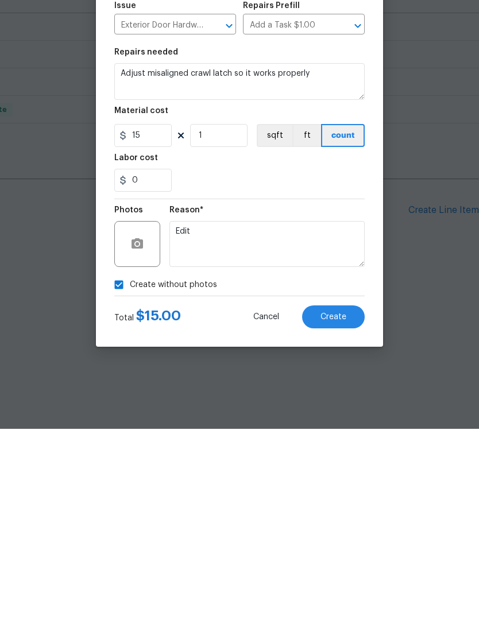
click at [338, 508] on span "Create" at bounding box center [333, 512] width 26 height 9
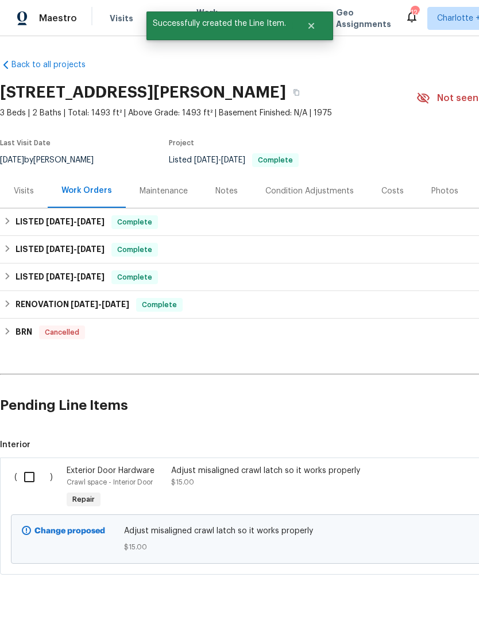
scroll to position [29, 0]
click at [26, 465] on input "checkbox" at bounding box center [33, 477] width 33 height 24
checkbox input "true"
click at [441, 592] on span "Create Work Order" at bounding box center [413, 595] width 76 height 14
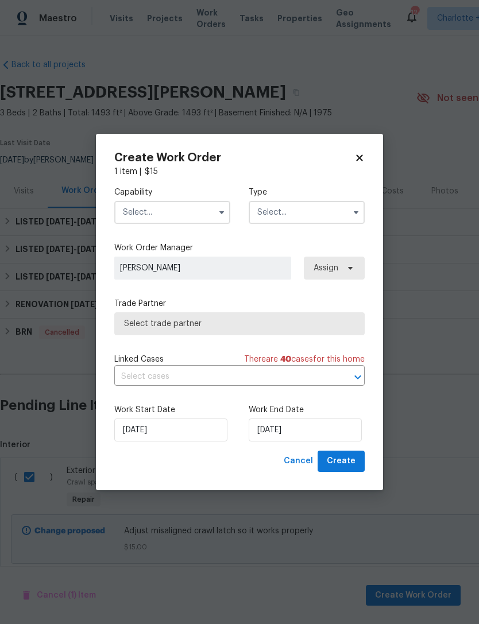
click at [191, 209] on input "text" at bounding box center [172, 212] width 116 height 23
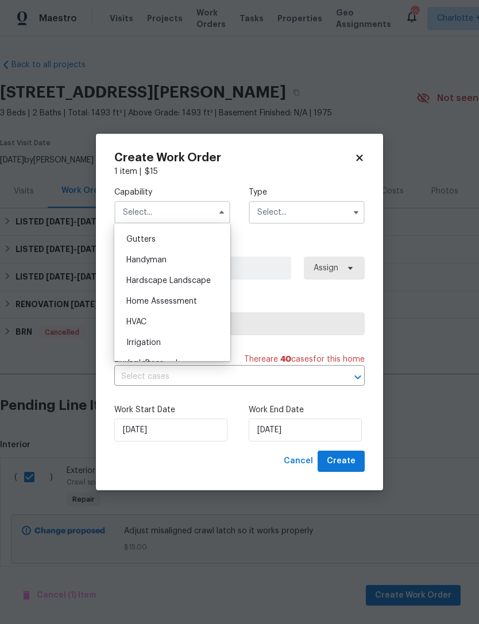
scroll to position [618, 0]
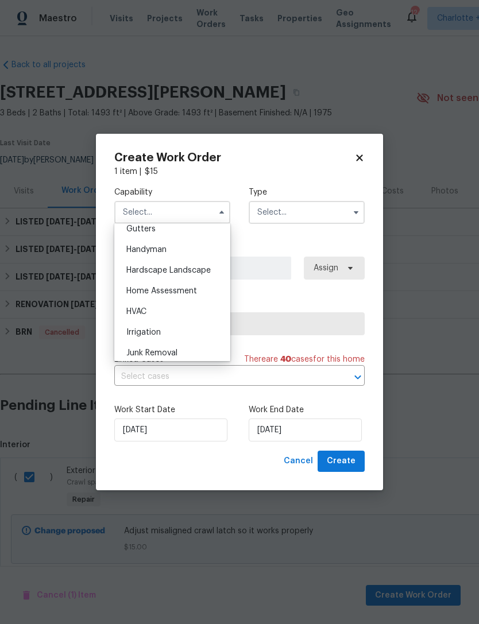
click at [225, 283] on div "Home Assessment" at bounding box center [172, 291] width 110 height 21
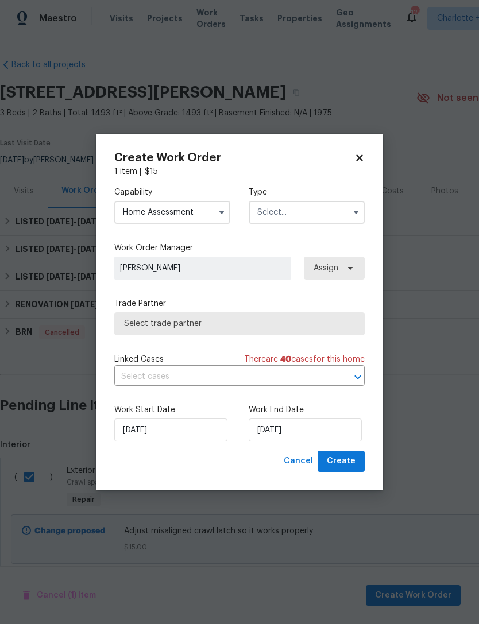
click at [203, 211] on input "Home Assessment" at bounding box center [172, 212] width 116 height 23
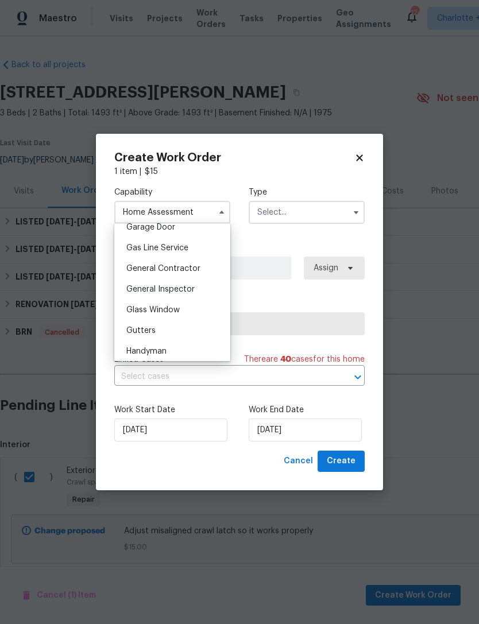
scroll to position [562, 0]
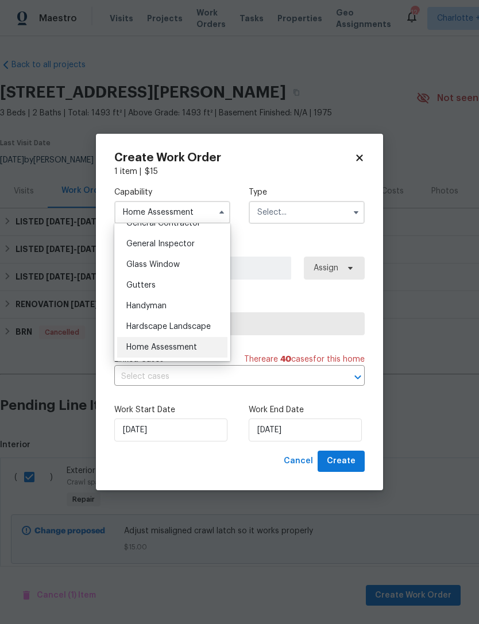
click at [150, 307] on span "Handyman" at bounding box center [146, 306] width 40 height 8
type input "Handyman"
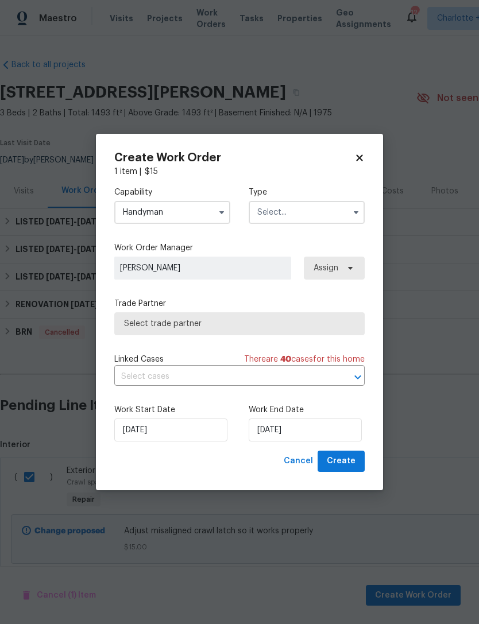
click at [294, 210] on input "text" at bounding box center [307, 212] width 116 height 23
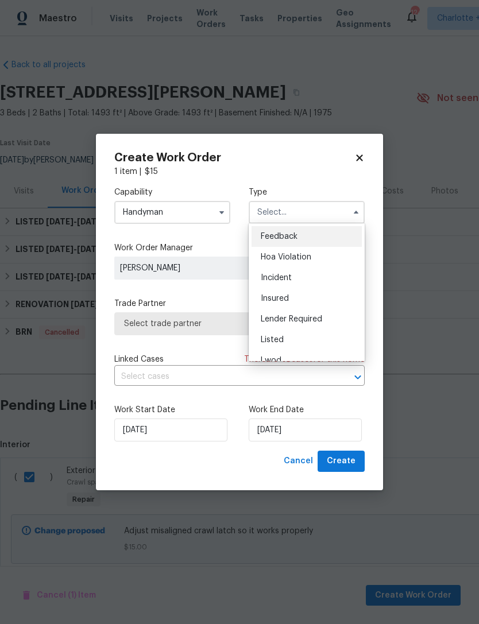
click at [273, 342] on span "Listed" at bounding box center [272, 340] width 23 height 8
type input "Listed"
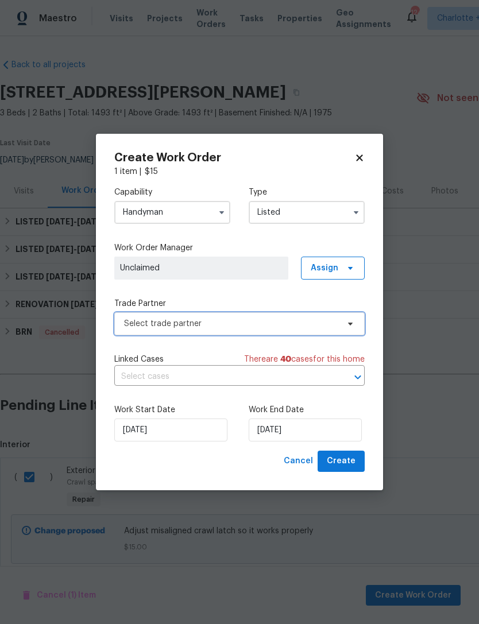
click at [290, 325] on span "Select trade partner" at bounding box center [231, 323] width 214 height 11
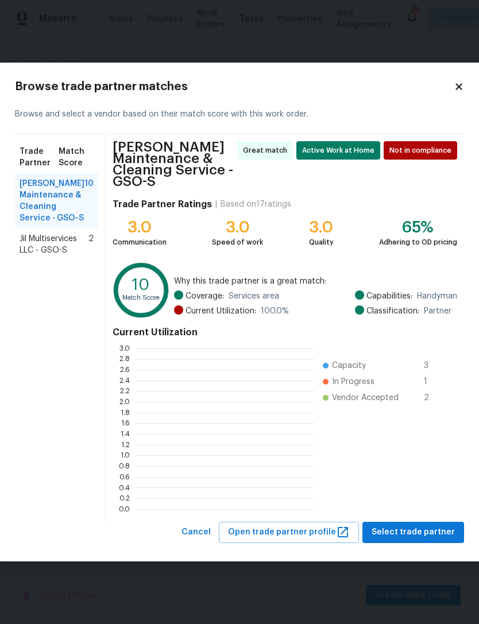
scroll to position [161, 178]
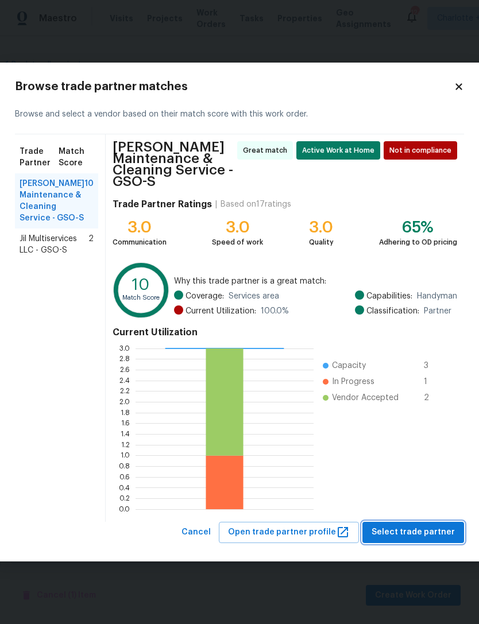
click at [412, 531] on span "Select trade partner" at bounding box center [412, 532] width 83 height 14
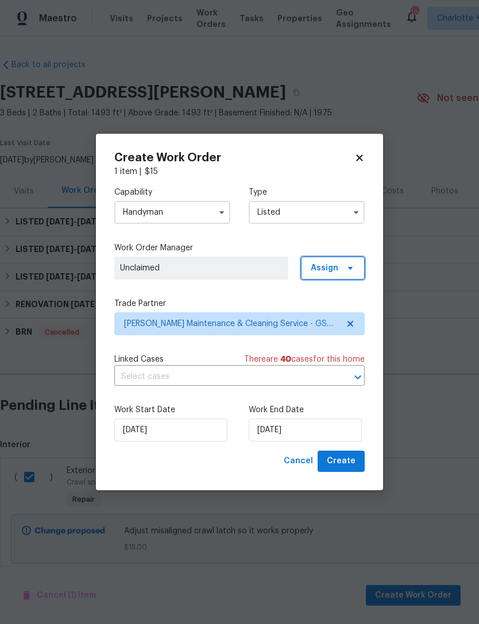
click at [339, 262] on span "Assign" at bounding box center [333, 268] width 64 height 23
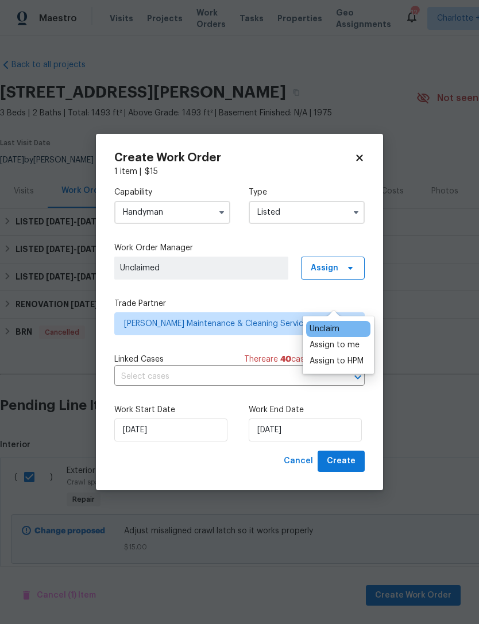
click at [344, 339] on div "Assign to me" at bounding box center [334, 344] width 50 height 11
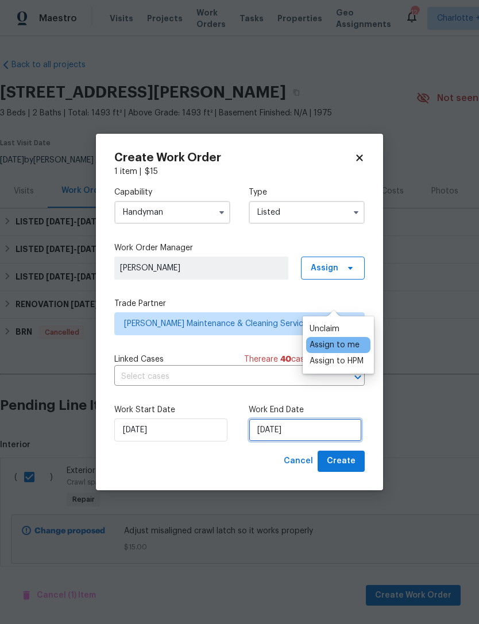
click at [332, 430] on input "[DATE]" at bounding box center [305, 429] width 113 height 23
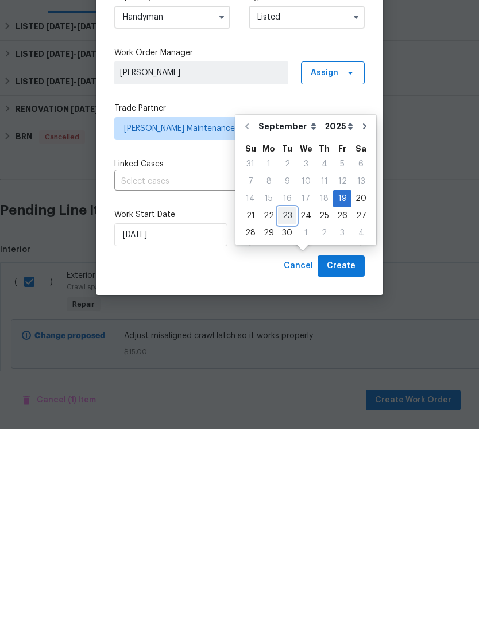
click at [286, 403] on div "23" at bounding box center [287, 411] width 18 height 16
type input "[DATE]"
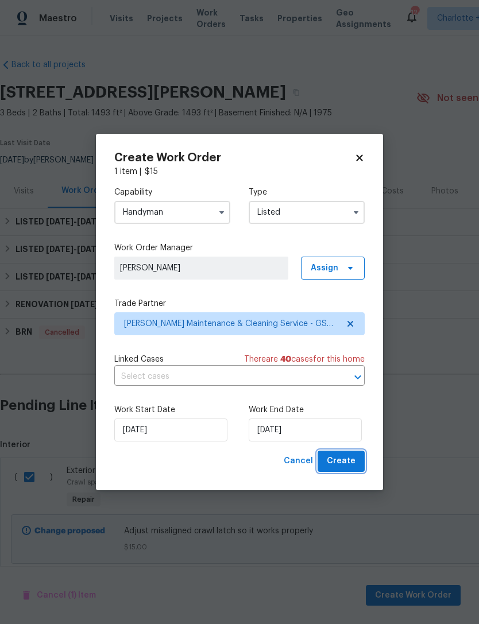
click at [347, 461] on span "Create" at bounding box center [341, 461] width 29 height 14
checkbox input "false"
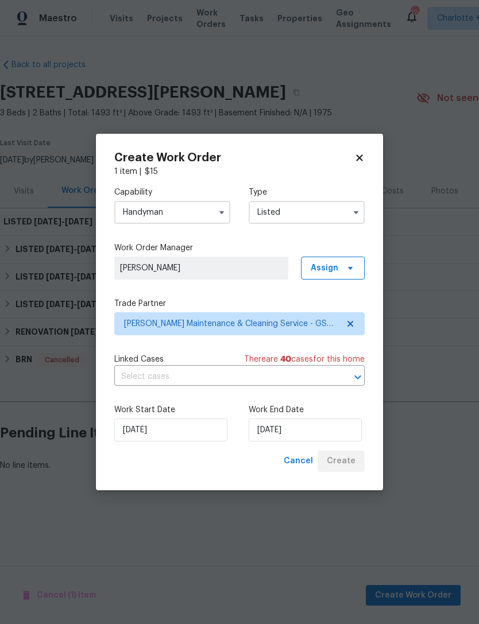
scroll to position [0, 0]
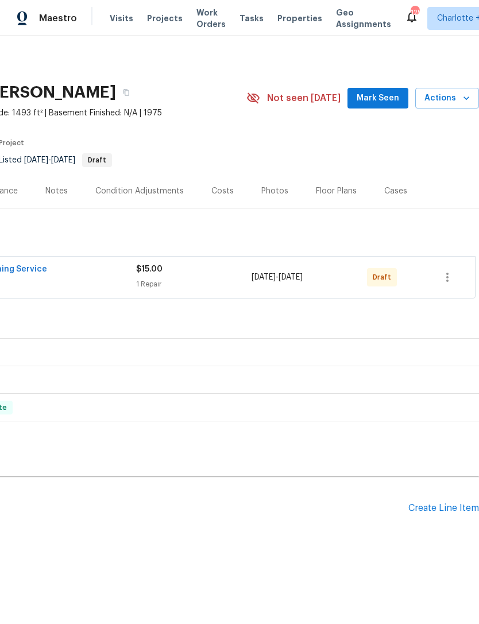
scroll to position [0, 170]
click at [446, 274] on icon "button" at bounding box center [447, 277] width 14 height 14
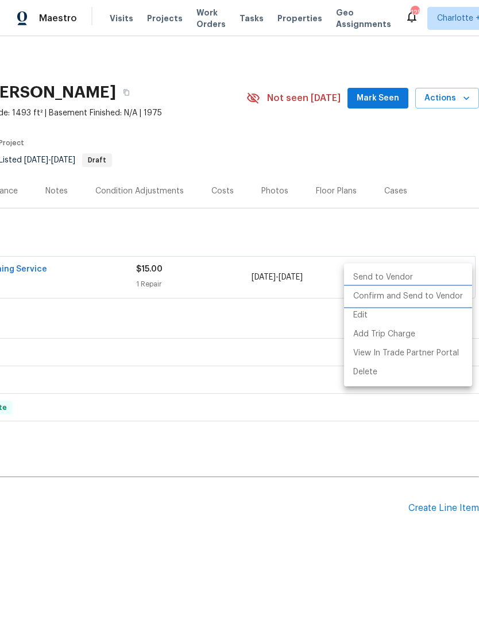
click at [439, 300] on li "Confirm and Send to Vendor" at bounding box center [408, 296] width 128 height 19
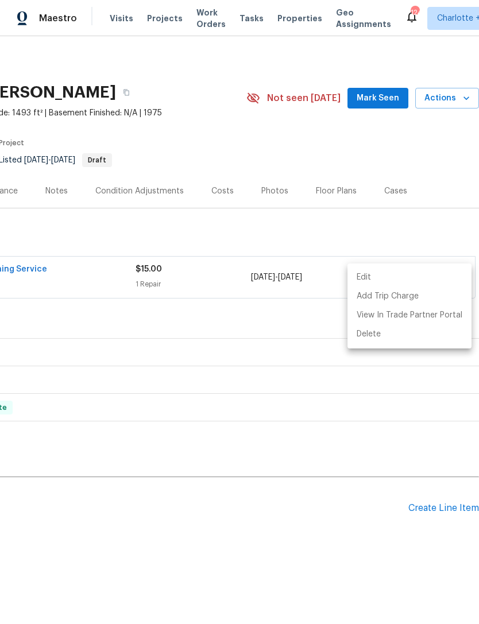
click at [156, 13] on div at bounding box center [239, 312] width 479 height 624
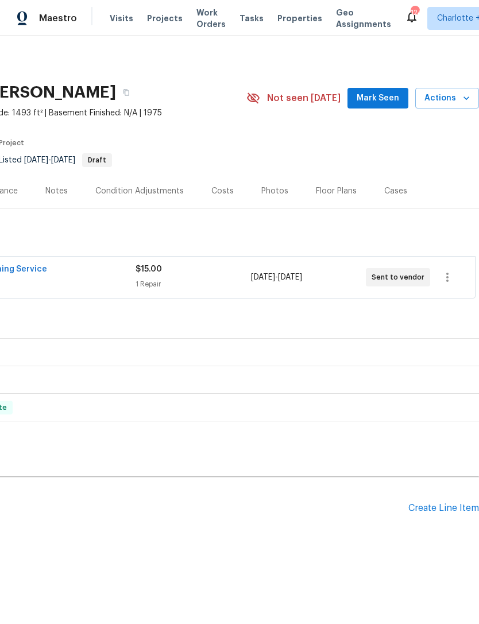
click at [160, 21] on span "Projects" at bounding box center [165, 18] width 36 height 11
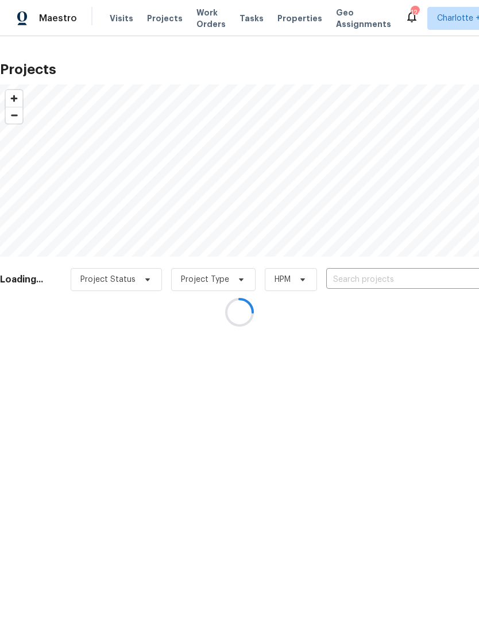
click at [371, 282] on div at bounding box center [239, 312] width 479 height 624
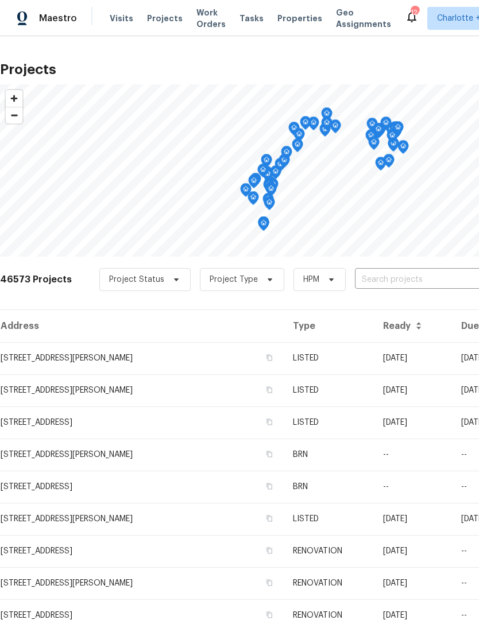
click at [397, 281] on input "text" at bounding box center [420, 280] width 131 height 18
type input "3048 [PERSON_NAME]"
click at [363, 310] on li "[STREET_ADDRESS]" at bounding box center [391, 305] width 167 height 19
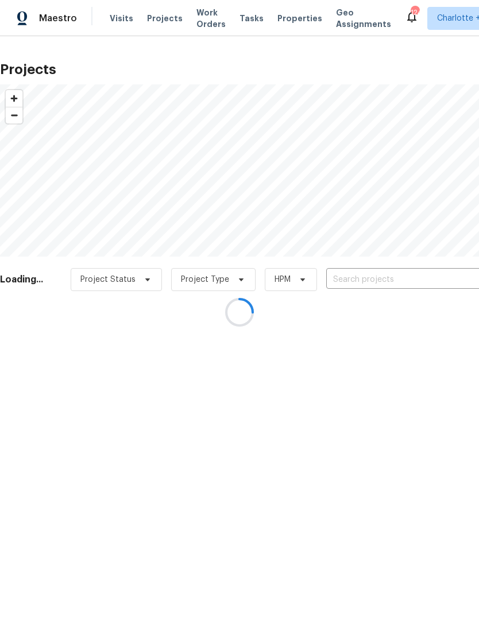
type input "[STREET_ADDRESS]"
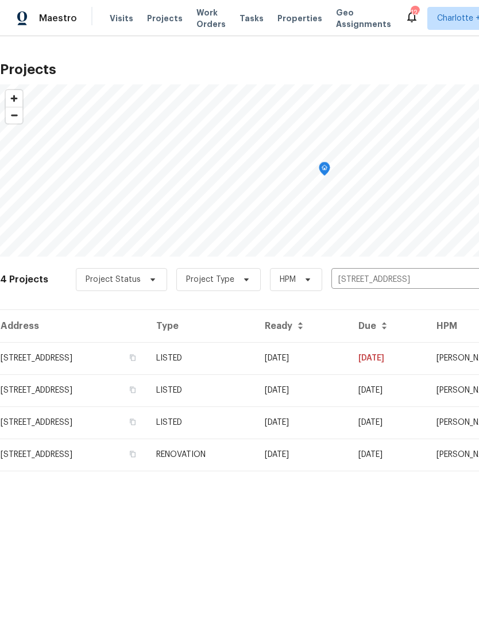
click at [255, 359] on td "LISTED" at bounding box center [201, 358] width 108 height 32
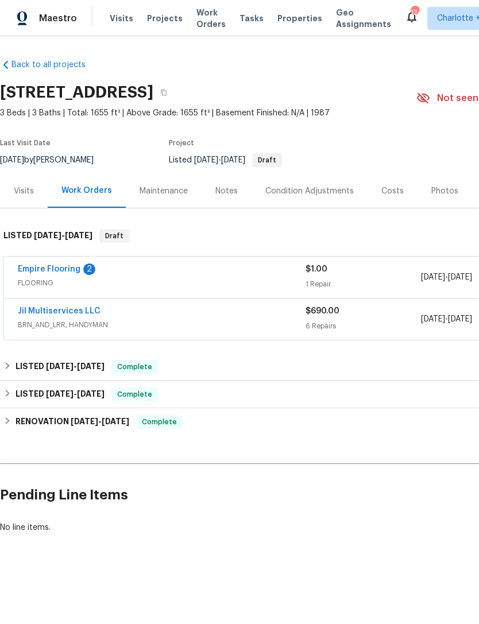
click at [57, 272] on link "Empire Flooring" at bounding box center [49, 269] width 63 height 8
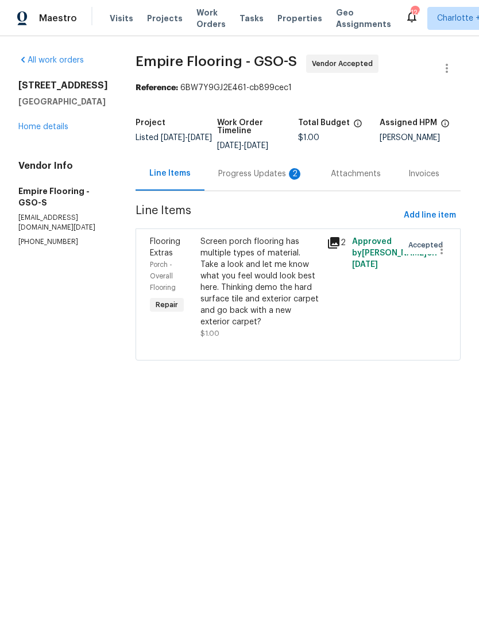
click at [230, 180] on div "Progress Updates 2" at bounding box center [260, 173] width 85 height 11
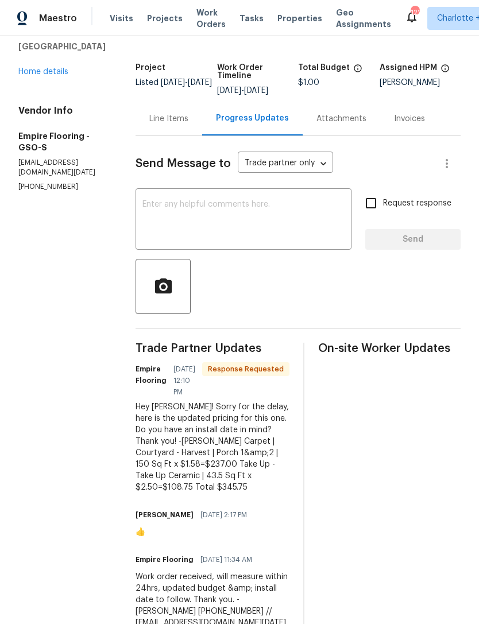
scroll to position [55, 0]
click at [188, 125] on div "Line Items" at bounding box center [168, 119] width 39 height 11
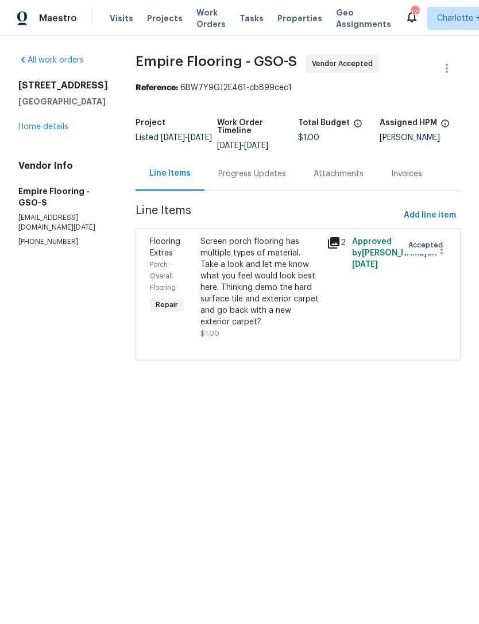
click at [275, 180] on div "Progress Updates" at bounding box center [252, 173] width 68 height 11
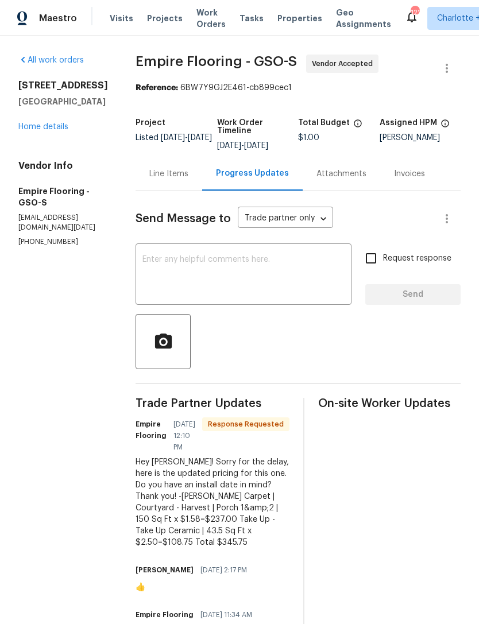
click at [188, 174] on div "Line Items" at bounding box center [168, 174] width 67 height 34
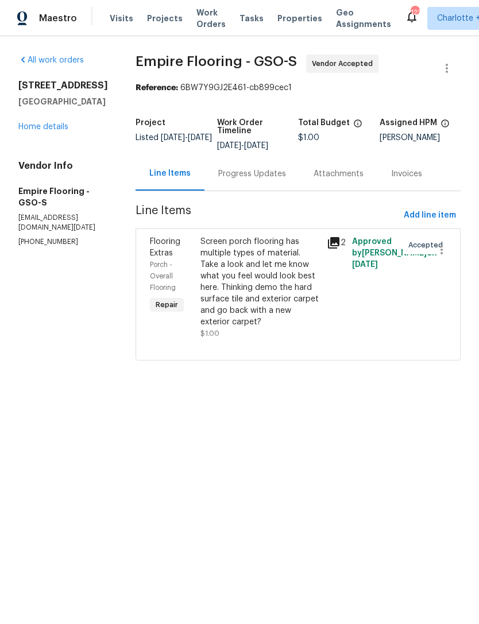
click at [339, 249] on icon at bounding box center [333, 242] width 11 height 11
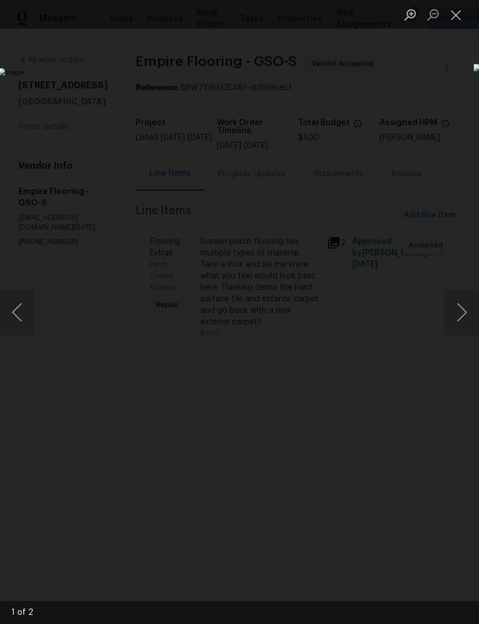
click at [458, 16] on button "Close lightbox" at bounding box center [455, 15] width 23 height 20
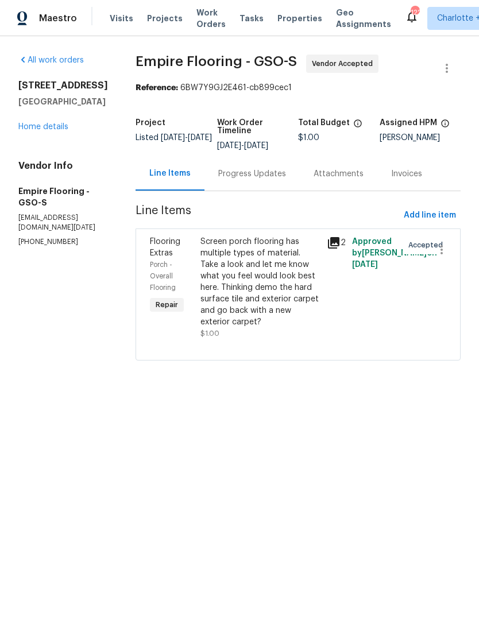
click at [269, 180] on div "Progress Updates" at bounding box center [252, 173] width 68 height 11
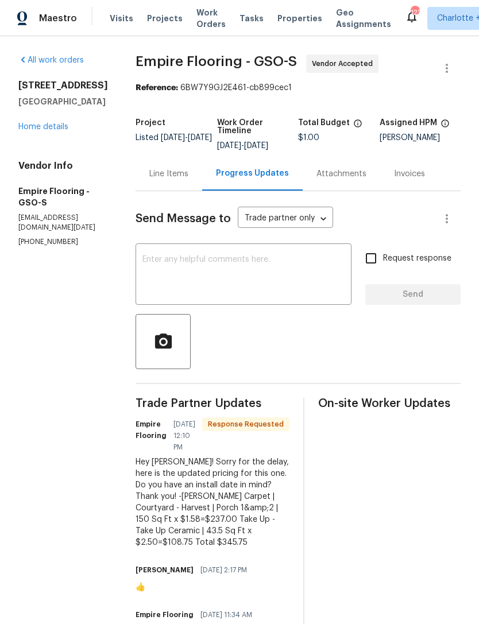
click at [270, 271] on textarea at bounding box center [243, 275] width 202 height 40
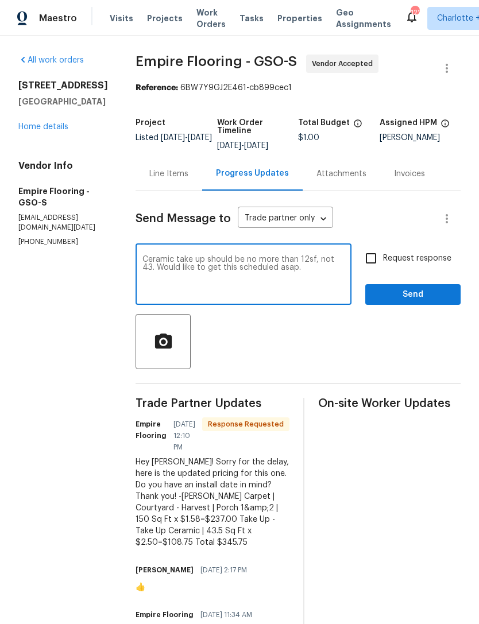
type textarea "Ceramic take up should be no more than 12sf, not 43. Would like to get this sch…"
click at [370, 268] on input "Request response" at bounding box center [371, 258] width 24 height 24
checkbox input "true"
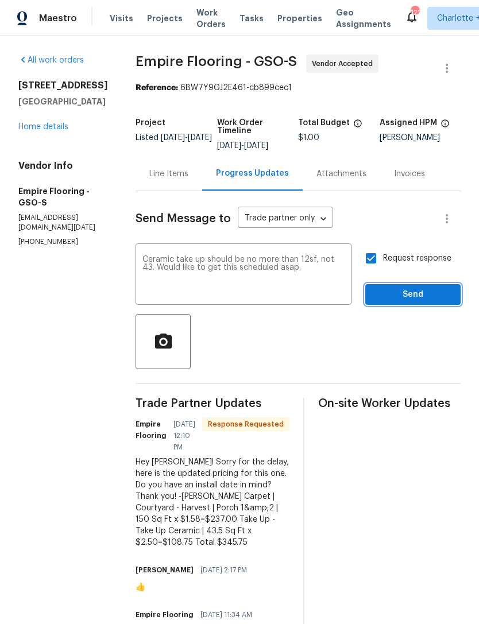
click at [417, 299] on span "Send" at bounding box center [412, 295] width 77 height 14
